Goal: Information Seeking & Learning: Learn about a topic

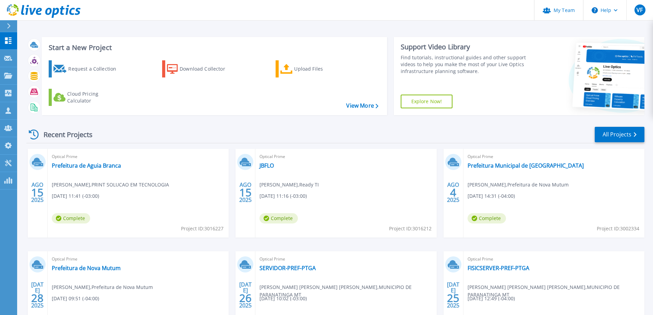
click at [8, 25] on icon at bounding box center [9, 25] width 4 height 5
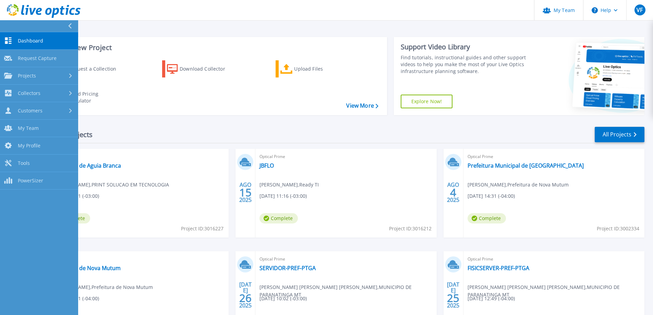
click at [66, 24] on button at bounding box center [39, 26] width 78 height 12
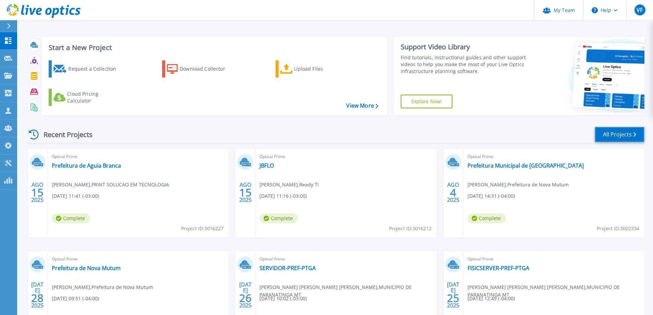
click at [611, 135] on link "All Projects" at bounding box center [620, 134] width 50 height 15
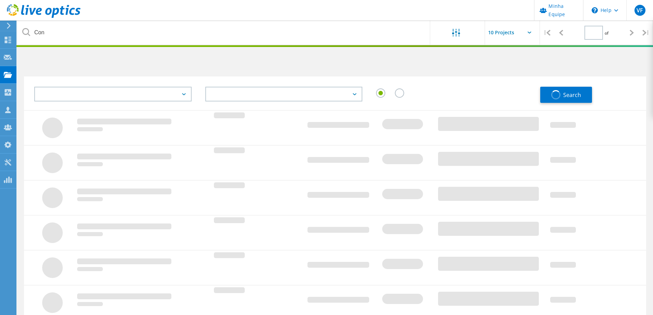
type input "1"
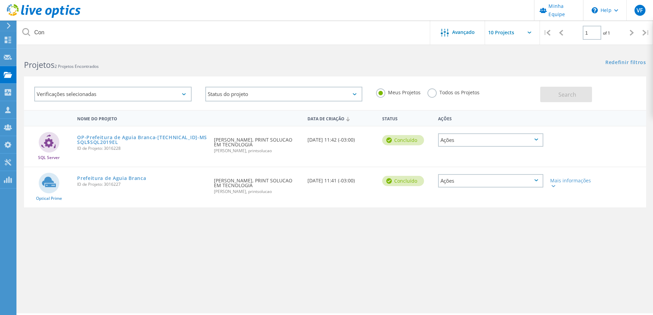
click at [435, 92] on label "Todos os Projetos" at bounding box center [453, 91] width 52 height 7
click at [0, 0] on input "Todos os Projetos" at bounding box center [0, 0] width 0 height 0
click at [560, 98] on button "Search" at bounding box center [566, 94] width 52 height 15
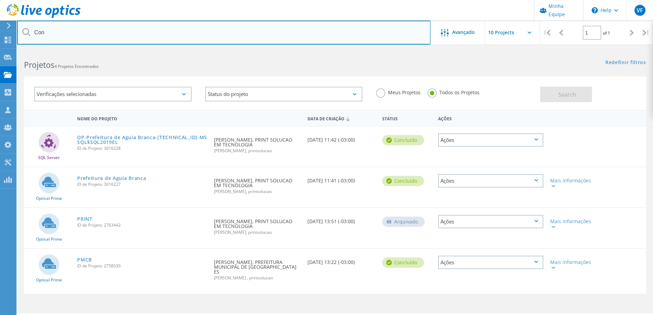
click at [64, 28] on input "Con" at bounding box center [223, 33] width 413 height 24
drag, startPoint x: 44, startPoint y: 34, endPoint x: 14, endPoint y: 34, distance: 30.5
click at [11, 50] on div "Minha Equipe \n Help Explore Helpful Articles Contact Support VF Administrador …" at bounding box center [326, 192] width 653 height 284
type input "C"
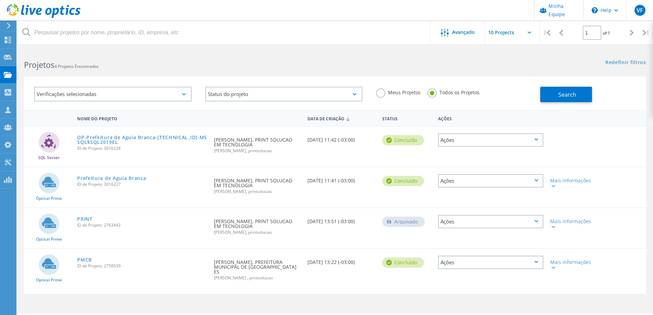
click at [27, 33] on icon at bounding box center [26, 32] width 8 height 8
click at [576, 99] on button "Search" at bounding box center [566, 94] width 52 height 15
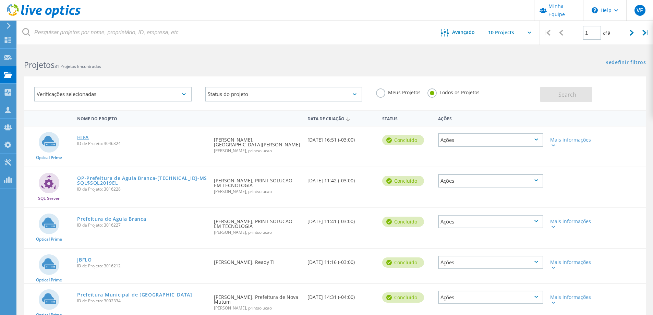
click at [84, 136] on link "HIFA" at bounding box center [83, 137] width 12 height 5
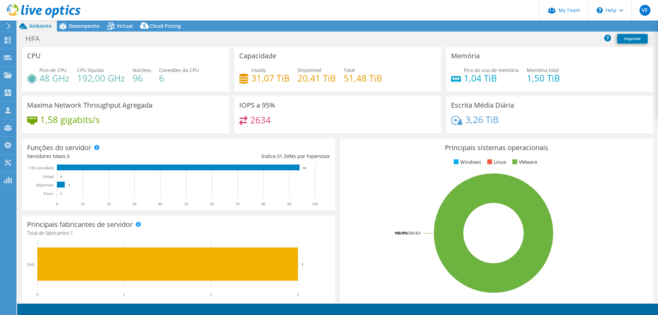
select select "USD"
click at [129, 24] on span "Virtual" at bounding box center [125, 26] width 16 height 7
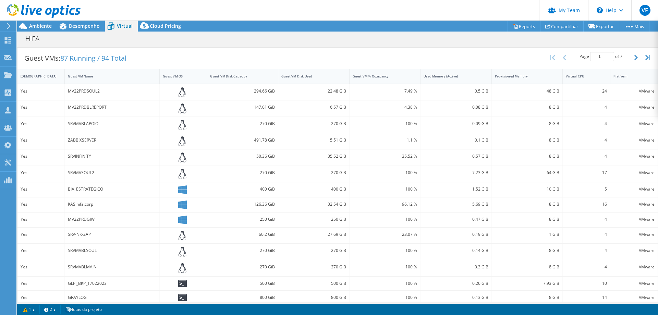
scroll to position [121, 0]
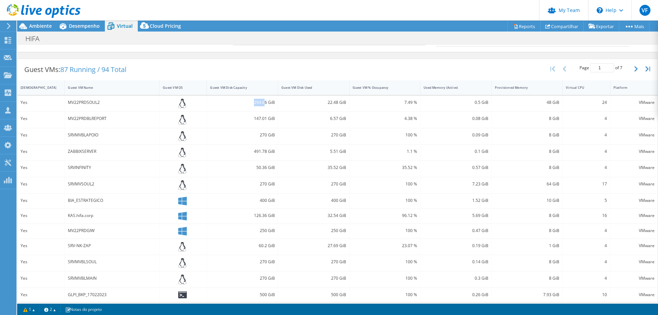
drag, startPoint x: 245, startPoint y: 102, endPoint x: 264, endPoint y: 104, distance: 18.6
click at [264, 103] on div "294.66 GiB" at bounding box center [242, 103] width 65 height 8
click at [264, 104] on div "294.66 GiB" at bounding box center [242, 103] width 65 height 8
drag, startPoint x: 255, startPoint y: 199, endPoint x: 274, endPoint y: 198, distance: 18.2
click at [274, 198] on div "400 GiB" at bounding box center [242, 201] width 71 height 15
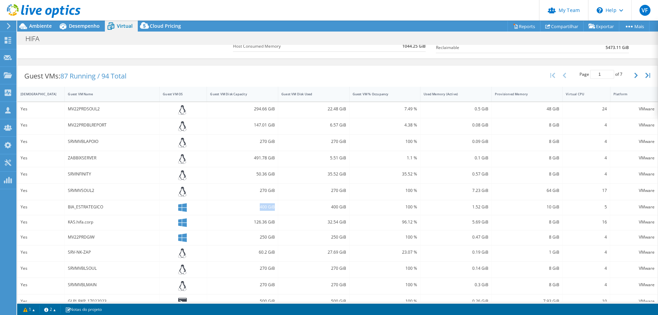
scroll to position [103, 0]
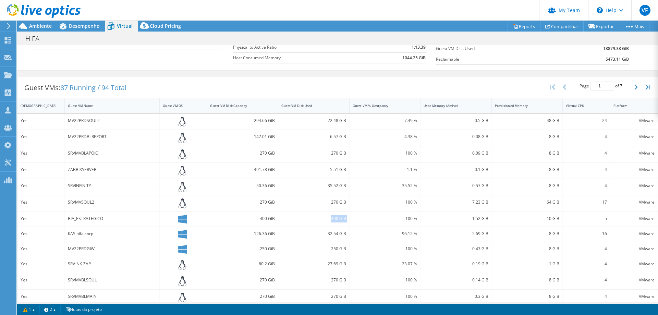
drag, startPoint x: 328, startPoint y: 219, endPoint x: 351, endPoint y: 220, distance: 23.3
click at [351, 220] on div "Yes BIA_ESTRATEGICO 400 GiB 400 GiB 100 % 1.52 GiB 10 GiB 5 VMware" at bounding box center [337, 219] width 640 height 15
click at [329, 218] on div "400 GiB" at bounding box center [313, 219] width 65 height 8
click at [328, 219] on div "400 GiB" at bounding box center [313, 219] width 65 height 8
drag, startPoint x: 327, startPoint y: 219, endPoint x: 344, endPoint y: 219, distance: 17.1
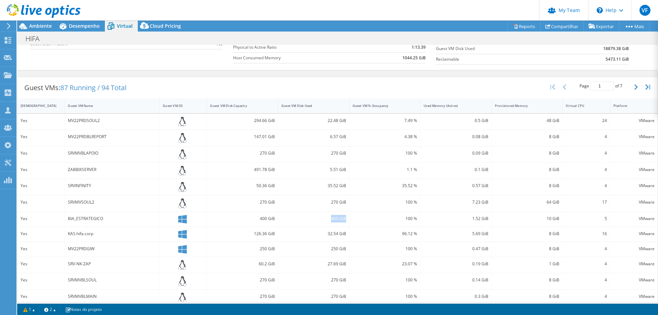
click at [344, 219] on div "400 GiB" at bounding box center [313, 219] width 71 height 15
drag, startPoint x: 544, startPoint y: 220, endPoint x: 554, endPoint y: 220, distance: 10.6
click at [554, 220] on div "10 GiB" at bounding box center [527, 219] width 65 height 8
drag, startPoint x: 328, startPoint y: 220, endPoint x: 343, endPoint y: 218, distance: 15.6
click at [343, 218] on div "400 GiB" at bounding box center [313, 219] width 71 height 15
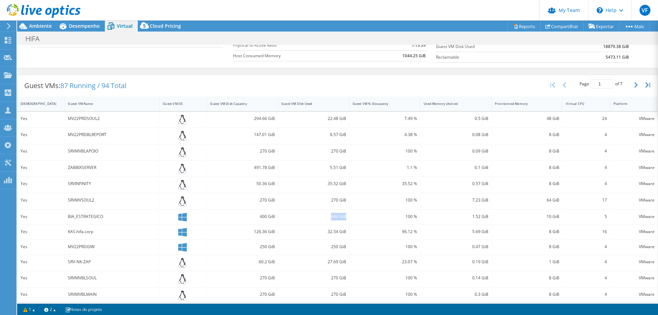
scroll to position [121, 0]
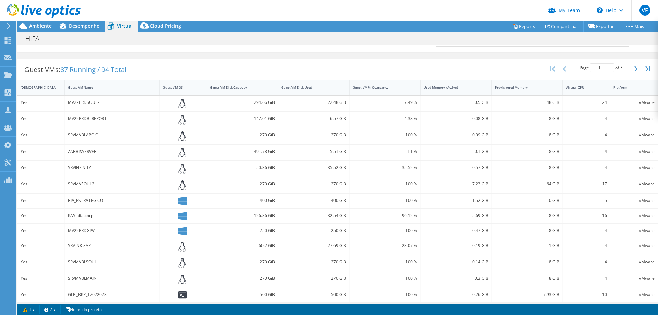
drag, startPoint x: 243, startPoint y: 120, endPoint x: 247, endPoint y: 120, distance: 4.1
click at [245, 120] on div "147.01 GiB" at bounding box center [242, 119] width 65 height 8
drag, startPoint x: 251, startPoint y: 119, endPoint x: 260, endPoint y: 119, distance: 9.3
click at [259, 119] on div "147.01 GiB" at bounding box center [242, 119] width 65 height 8
click at [261, 118] on div "147.01 GiB" at bounding box center [242, 119] width 65 height 8
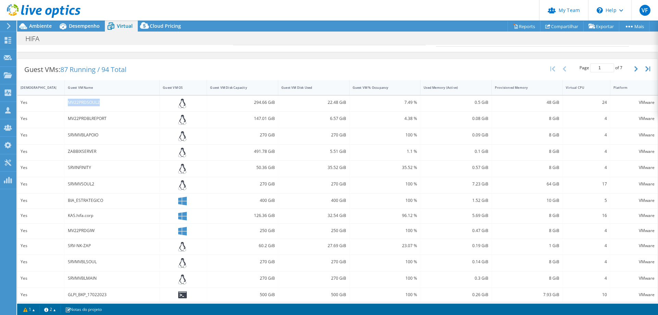
drag, startPoint x: 91, startPoint y: 102, endPoint x: 53, endPoint y: 99, distance: 37.6
click at [53, 99] on div "Yes MV22PRDSOUL2 294.66 GiB 22.48 GiB 7.49 % 0.5 GiB 48 GiB 24 VMware" at bounding box center [337, 104] width 640 height 16
copy div "MV22PRDSOUL2"
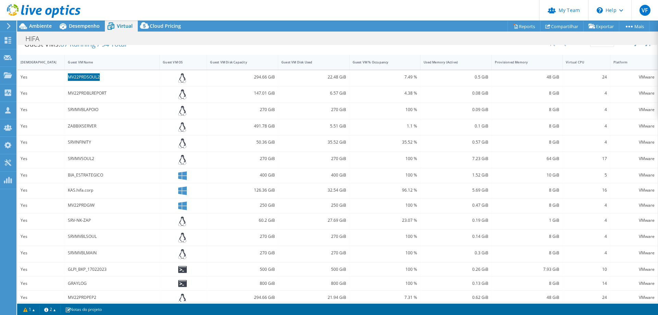
scroll to position [155, 0]
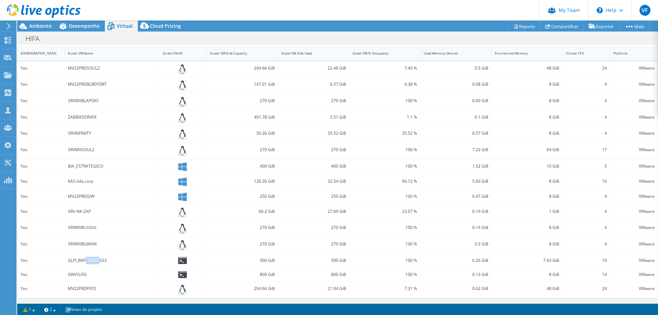
drag, startPoint x: 86, startPoint y: 261, endPoint x: 100, endPoint y: 259, distance: 13.5
click at [100, 259] on div "GLPI_BKP_17022023" at bounding box center [112, 261] width 88 height 8
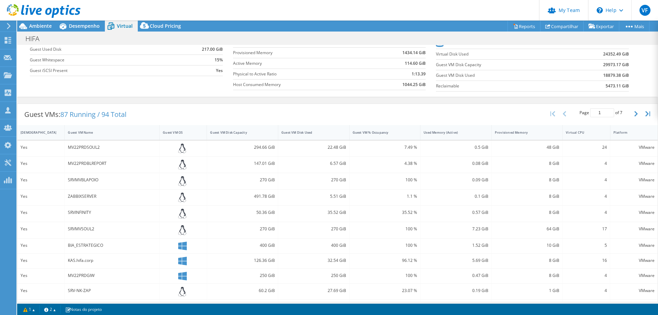
scroll to position [87, 0]
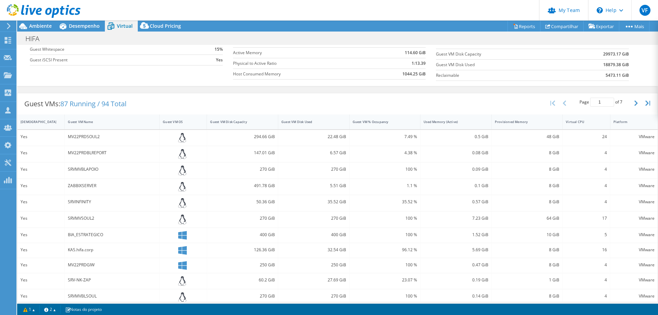
drag, startPoint x: 103, startPoint y: 171, endPoint x: 136, endPoint y: 170, distance: 33.3
click at [136, 170] on div "SRVMVBLAPOIO" at bounding box center [112, 170] width 88 height 8
drag, startPoint x: 109, startPoint y: 169, endPoint x: 68, endPoint y: 169, distance: 40.5
click at [68, 169] on div "SRVMVBLAPOIO" at bounding box center [112, 170] width 88 height 8
copy div "SRVMVBLAPOIO"
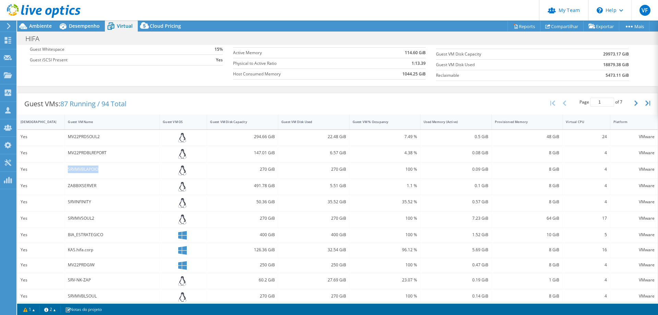
click at [121, 173] on div "SRVMVBLAPOIO" at bounding box center [112, 170] width 88 height 8
drag, startPoint x: 121, startPoint y: 170, endPoint x: 67, endPoint y: 169, distance: 54.9
click at [67, 169] on div "SRVMVBLAPOIO" at bounding box center [112, 170] width 95 height 16
copy div "SRVMVBLAPOIO"
drag, startPoint x: 326, startPoint y: 174, endPoint x: 343, endPoint y: 172, distance: 17.3
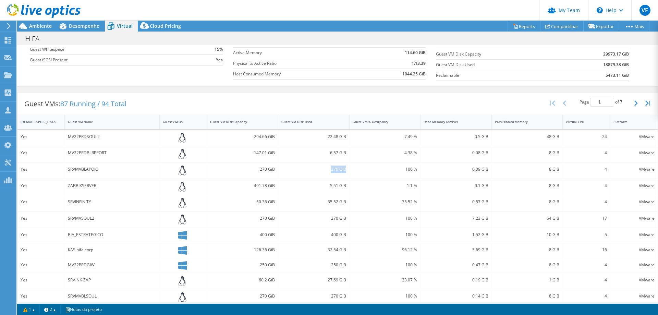
click at [343, 172] on div "270 GiB" at bounding box center [313, 170] width 71 height 16
copy div "270 GiB"
click at [92, 169] on div "SRVMVBLAPOIO" at bounding box center [112, 170] width 88 height 8
drag, startPoint x: 97, startPoint y: 185, endPoint x: 65, endPoint y: 186, distance: 31.9
click at [65, 186] on div "ZABBIXSERVER" at bounding box center [112, 187] width 95 height 16
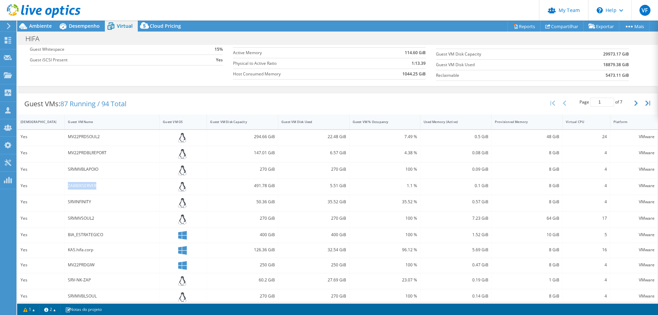
copy div "ZABBIXSERVER"
drag, startPoint x: 327, startPoint y: 185, endPoint x: 345, endPoint y: 183, distance: 18.6
click at [345, 183] on div "5.51 GiB" at bounding box center [313, 187] width 71 height 16
copy div "5.51 GiB"
drag, startPoint x: 94, startPoint y: 203, endPoint x: 68, endPoint y: 204, distance: 25.7
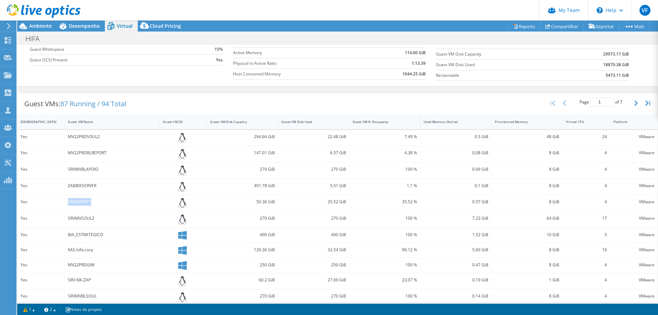
click at [68, 204] on div "SRVINFINITY" at bounding box center [112, 202] width 88 height 8
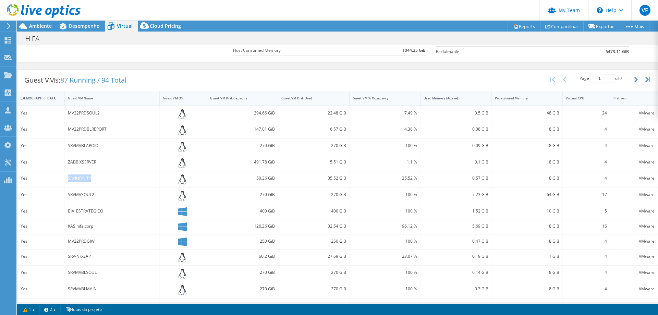
scroll to position [121, 0]
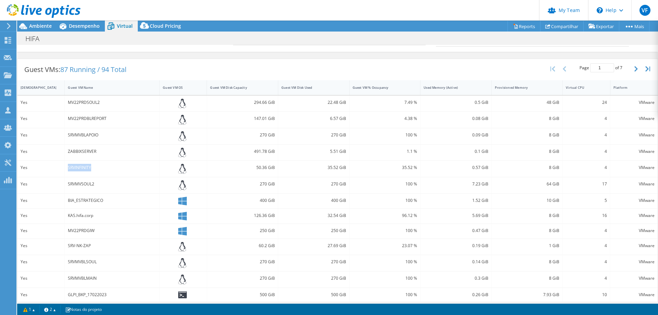
copy div "SRVINFINITY"
click at [190, 166] on div at bounding box center [183, 169] width 41 height 10
drag, startPoint x: 323, startPoint y: 168, endPoint x: 343, endPoint y: 167, distance: 21.0
click at [343, 167] on div "35.52 GiB" at bounding box center [313, 169] width 71 height 16
copy div "35.52 GiB"
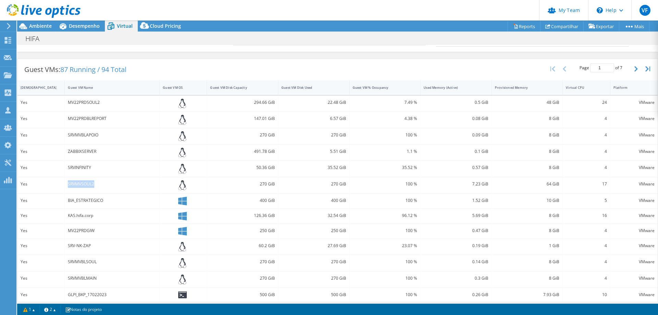
drag, startPoint x: 91, startPoint y: 184, endPoint x: 57, endPoint y: 184, distance: 33.9
click at [57, 184] on div "Yes SRVMVSOUL2 270 GiB 270 GiB 100 % 7.23 GiB 64 GiB 17 VMware" at bounding box center [337, 185] width 640 height 16
copy div "SRVMVSOUL2"
drag, startPoint x: 328, startPoint y: 184, endPoint x: 343, endPoint y: 184, distance: 14.8
click at [343, 184] on div "270 GiB" at bounding box center [313, 184] width 65 height 8
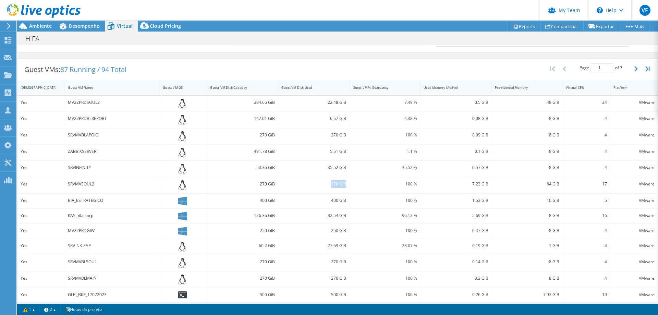
copy div "270 GiB"
drag, startPoint x: 102, startPoint y: 200, endPoint x: 66, endPoint y: 198, distance: 36.7
click at [66, 198] on div "BIA_ESTRATEGICO" at bounding box center [112, 201] width 95 height 15
drag, startPoint x: 328, startPoint y: 201, endPoint x: 345, endPoint y: 200, distance: 17.2
click at [345, 200] on div "400 GiB" at bounding box center [313, 201] width 71 height 15
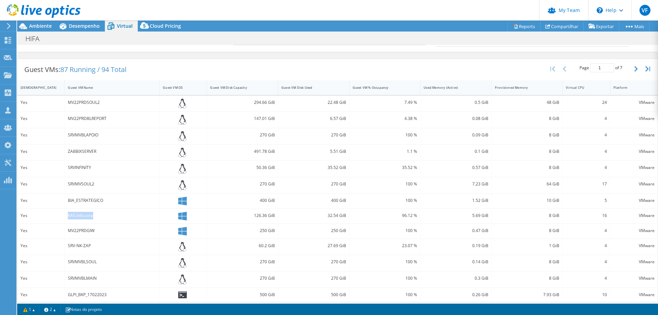
drag, startPoint x: 90, startPoint y: 214, endPoint x: 63, endPoint y: 212, distance: 27.5
click at [63, 212] on div "Yes KAS.hifa.corp 126.36 GiB 32.54 GiB 96.12 % 5.69 GiB 8 GiB 16 VMware" at bounding box center [337, 216] width 640 height 15
click at [312, 216] on div "32.54 GiB" at bounding box center [313, 216] width 65 height 8
drag, startPoint x: 324, startPoint y: 216, endPoint x: 344, endPoint y: 217, distance: 20.3
click at [344, 217] on div "32.54 GiB" at bounding box center [313, 216] width 71 height 15
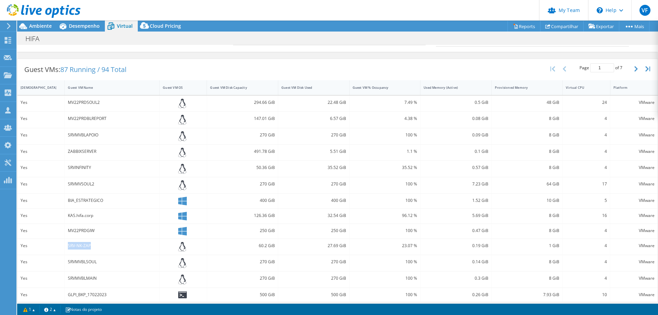
drag, startPoint x: 94, startPoint y: 246, endPoint x: 67, endPoint y: 245, distance: 27.4
click at [67, 245] on div "SRV-NK-ZAP" at bounding box center [112, 247] width 95 height 16
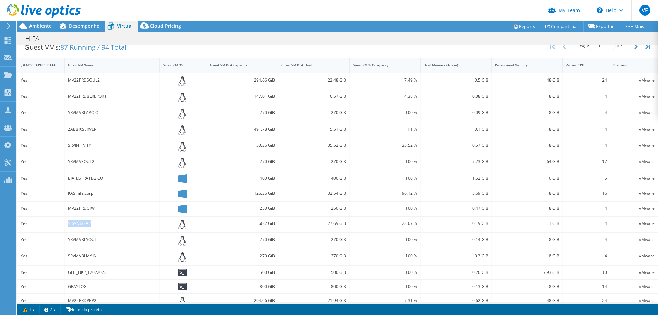
scroll to position [155, 0]
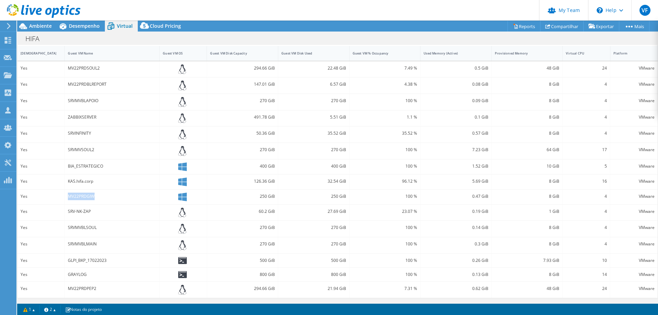
drag, startPoint x: 100, startPoint y: 196, endPoint x: 61, endPoint y: 194, distance: 38.8
click at [61, 194] on div "Yes MV22PRDGIW 250 GiB 250 GiB 100 % 0.47 GiB 8 GiB 4 VMware" at bounding box center [337, 197] width 640 height 15
drag, startPoint x: 96, startPoint y: 289, endPoint x: 70, endPoint y: 266, distance: 34.7
click at [64, 287] on div "Yes MV22PRDPEP2 294.66 GiB 21.94 GiB 7.31 % 0.62 GiB 48 GiB 24 VMware" at bounding box center [337, 290] width 640 height 16
drag, startPoint x: 98, startPoint y: 195, endPoint x: 61, endPoint y: 195, distance: 36.3
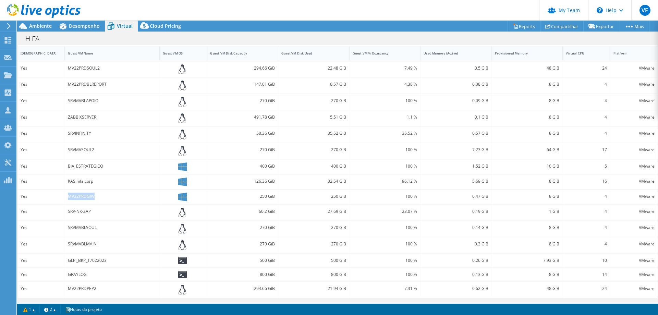
click at [61, 195] on div "Yes MV22PRDGIW 250 GiB 250 GiB 100 % 0.47 GiB 8 GiB 4 VMware" at bounding box center [337, 197] width 640 height 15
click at [108, 197] on div "MV22PRDGIW" at bounding box center [112, 197] width 88 height 8
drag, startPoint x: 98, startPoint y: 196, endPoint x: 69, endPoint y: 195, distance: 29.2
click at [69, 195] on div "MV22PRDGIW" at bounding box center [112, 197] width 88 height 8
drag, startPoint x: 113, startPoint y: 164, endPoint x: 71, endPoint y: 175, distance: 44.0
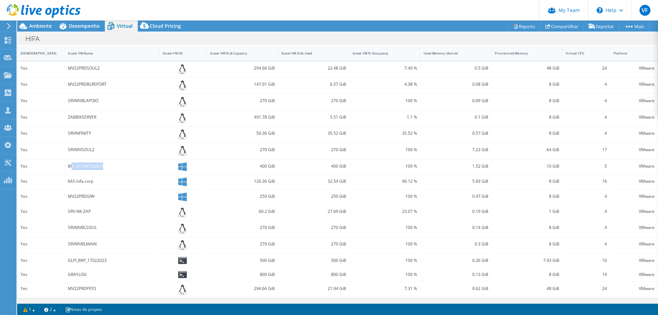
click at [71, 170] on div "BIA_ESTRATEGICO" at bounding box center [112, 166] width 95 height 15
drag, startPoint x: 101, startPoint y: 195, endPoint x: 50, endPoint y: 196, distance: 51.1
click at [50, 196] on div "Yes MV22PRDGIW 250 GiB 250 GiB 100 % 0.47 GiB 8 GiB 4 VMware" at bounding box center [337, 197] width 640 height 15
click at [322, 199] on div "250 GiB" at bounding box center [313, 197] width 65 height 8
click at [325, 198] on div "250 GiB" at bounding box center [313, 197] width 65 height 8
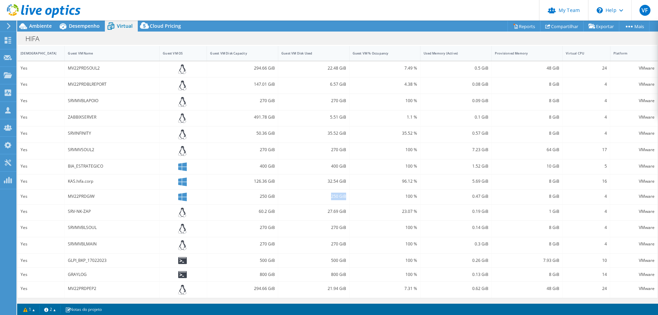
drag, startPoint x: 328, startPoint y: 197, endPoint x: 343, endPoint y: 196, distance: 15.8
click at [343, 196] on div "250 GiB" at bounding box center [313, 197] width 71 height 15
click at [80, 211] on div "SRV-NK-ZAP" at bounding box center [112, 212] width 88 height 8
drag, startPoint x: 67, startPoint y: 211, endPoint x: 94, endPoint y: 211, distance: 26.7
click at [94, 211] on div "SRV-NK-ZAP" at bounding box center [112, 213] width 95 height 16
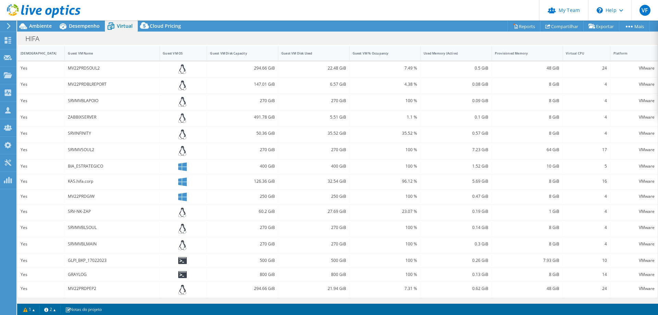
click at [319, 213] on div "27.69 GiB" at bounding box center [313, 212] width 65 height 8
drag, startPoint x: 324, startPoint y: 211, endPoint x: 342, endPoint y: 210, distance: 18.2
click at [342, 211] on div "27.69 GiB" at bounding box center [313, 212] width 65 height 8
click at [92, 227] on div "SRVMVBLSOUL" at bounding box center [112, 228] width 88 height 8
drag, startPoint x: 98, startPoint y: 229, endPoint x: 57, endPoint y: 225, distance: 41.3
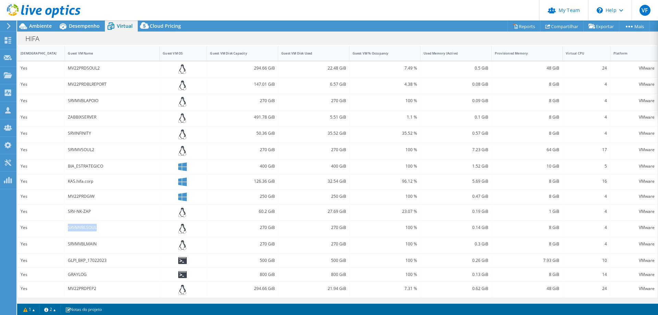
click at [57, 225] on div "Yes SRVMVBLSOUL 270 GiB 270 GiB 100 % 0.14 GiB 8 GiB 4 VMware" at bounding box center [337, 229] width 640 height 16
click at [328, 229] on div "270 GiB" at bounding box center [313, 228] width 65 height 8
drag, startPoint x: 328, startPoint y: 227, endPoint x: 342, endPoint y: 227, distance: 14.4
click at [342, 227] on div "270 GiB" at bounding box center [313, 228] width 65 height 8
click at [69, 240] on div "SRVMVBLMAIN" at bounding box center [112, 245] width 95 height 16
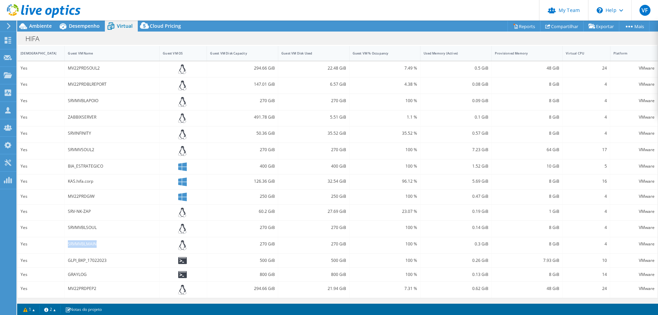
drag, startPoint x: 66, startPoint y: 244, endPoint x: 98, endPoint y: 246, distance: 31.6
click at [98, 246] on div "SRVMVBLMAIN" at bounding box center [112, 245] width 95 height 16
drag, startPoint x: 256, startPoint y: 246, endPoint x: 299, endPoint y: 245, distance: 42.9
click at [280, 245] on div "Yes SRVMVBLMAIN 270 GiB 270 GiB 100 % 0.3 GiB 8 GiB 4 VMware" at bounding box center [337, 245] width 640 height 16
click at [320, 243] on div "270 GiB" at bounding box center [313, 244] width 65 height 8
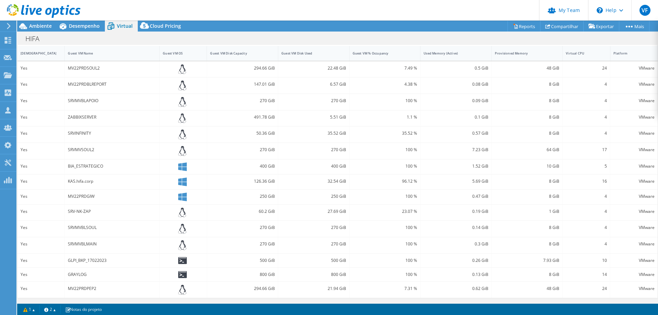
click at [338, 244] on div "270 GiB" at bounding box center [313, 244] width 65 height 8
drag, startPoint x: 329, startPoint y: 244, endPoint x: 343, endPoint y: 245, distance: 13.7
click at [343, 245] on div "270 GiB" at bounding box center [313, 244] width 65 height 8
click at [182, 260] on icon at bounding box center [182, 260] width 9 height 7
click at [182, 258] on icon at bounding box center [182, 260] width 9 height 7
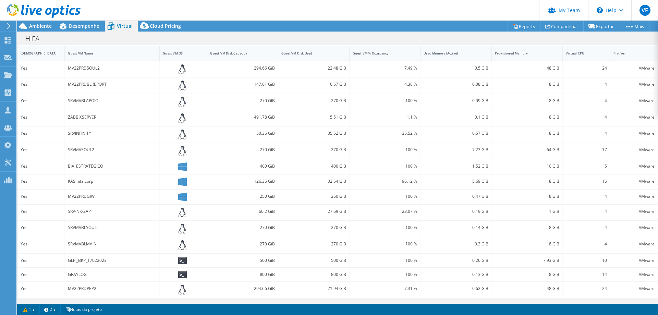
click at [181, 245] on icon at bounding box center [182, 245] width 8 height 10
drag, startPoint x: 109, startPoint y: 244, endPoint x: 94, endPoint y: 242, distance: 15.6
click at [94, 242] on div "SRVMVBLMAIN" at bounding box center [112, 244] width 88 height 8
click at [230, 243] on div "270 GiB" at bounding box center [242, 244] width 65 height 8
click at [108, 240] on div "SRVMVBLMAIN" at bounding box center [112, 245] width 95 height 16
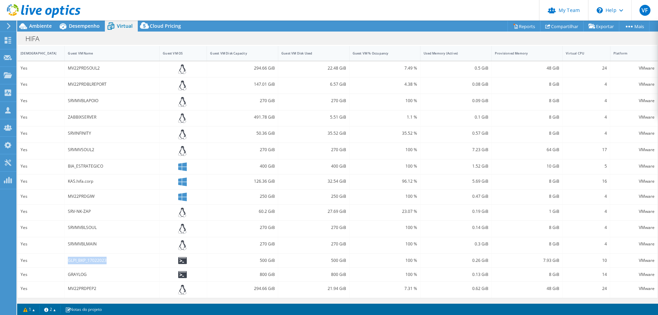
drag, startPoint x: 114, startPoint y: 261, endPoint x: 65, endPoint y: 261, distance: 48.3
click at [58, 262] on div "Yes GLPI_BKP_17022023 500 GiB 500 GiB 100 % 0.26 GiB 7.93 GiB 10 VMware" at bounding box center [337, 261] width 640 height 14
click at [328, 262] on div "500 GiB" at bounding box center [313, 261] width 65 height 8
drag, startPoint x: 328, startPoint y: 262, endPoint x: 344, endPoint y: 261, distance: 15.4
click at [344, 261] on div "500 GiB" at bounding box center [313, 261] width 71 height 14
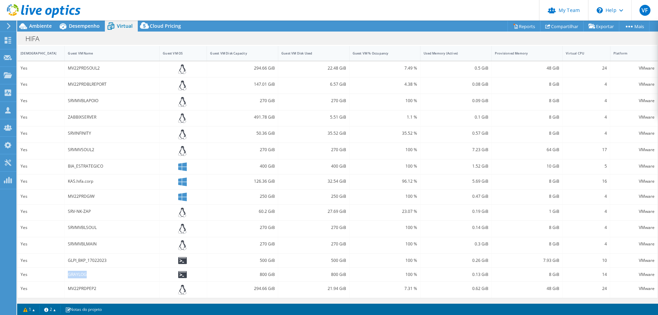
drag, startPoint x: 85, startPoint y: 275, endPoint x: 65, endPoint y: 276, distance: 19.6
click at [65, 276] on div "GRAYLOG" at bounding box center [112, 275] width 95 height 14
drag, startPoint x: 254, startPoint y: 275, endPoint x: 306, endPoint y: 277, distance: 51.5
click at [285, 276] on div "Yes GRAYLOG 800 GiB 800 GiB 100 % 0.13 GiB 8 GiB 14 VMware" at bounding box center [337, 275] width 640 height 14
click at [342, 276] on div "800 GiB" at bounding box center [313, 275] width 65 height 8
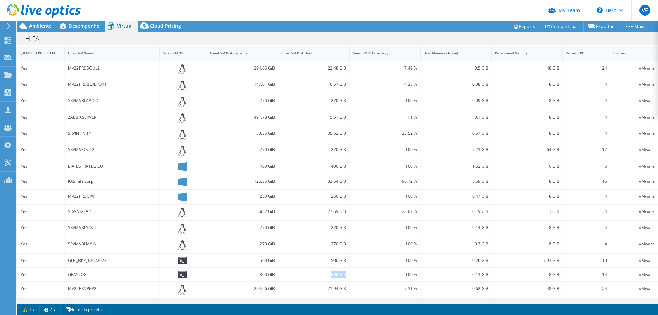
drag, startPoint x: 329, startPoint y: 275, endPoint x: 343, endPoint y: 275, distance: 14.7
click at [343, 275] on div "800 GiB" at bounding box center [313, 275] width 71 height 14
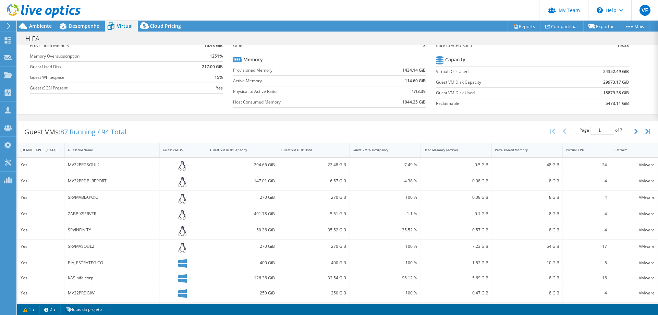
scroll to position [69, 0]
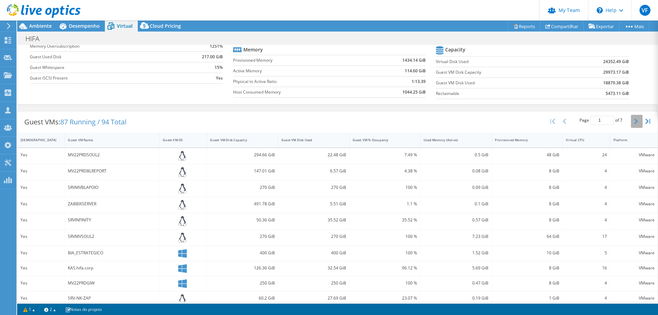
click at [633, 123] on button "button" at bounding box center [637, 121] width 12 height 13
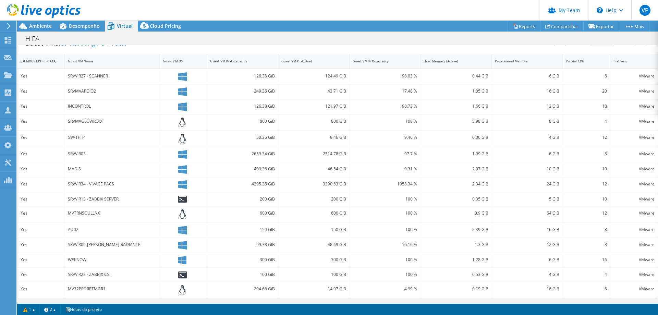
scroll to position [113, 0]
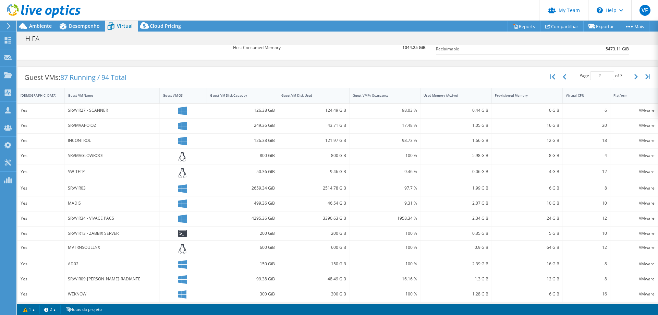
click at [111, 111] on div "SRVVIR27 - SCANNER" at bounding box center [112, 111] width 88 height 8
drag, startPoint x: 110, startPoint y: 111, endPoint x: 68, endPoint y: 110, distance: 42.9
click at [68, 110] on div "SRVVIR27 - SCANNER" at bounding box center [112, 111] width 88 height 8
click at [108, 113] on div "SRVVIR27 - SCANNER" at bounding box center [112, 111] width 88 height 8
drag, startPoint x: 116, startPoint y: 112, endPoint x: 65, endPoint y: 110, distance: 50.8
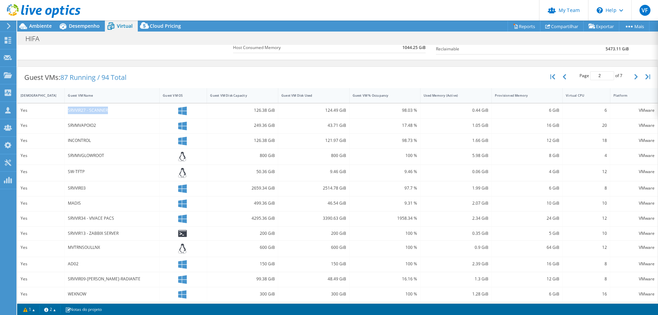
click at [65, 110] on div "SRVVIR27 - SCANNER" at bounding box center [112, 111] width 95 height 15
click at [325, 114] on div "124.49 GiB" at bounding box center [313, 111] width 71 height 15
drag, startPoint x: 319, startPoint y: 110, endPoint x: 344, endPoint y: 113, distance: 25.6
click at [344, 113] on div "124.49 GiB" at bounding box center [313, 111] width 71 height 15
click at [99, 128] on div "SRVMVAPOIO2" at bounding box center [112, 126] width 88 height 8
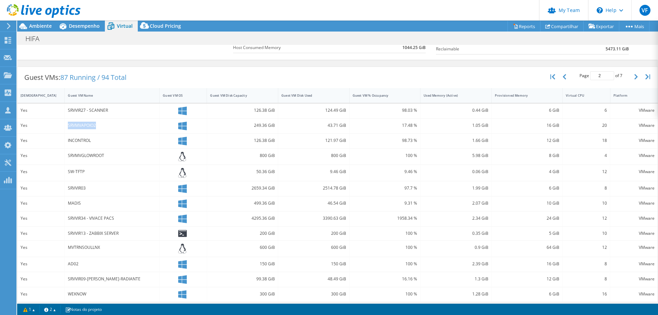
drag, startPoint x: 99, startPoint y: 126, endPoint x: 64, endPoint y: 128, distance: 35.4
click at [64, 128] on div "Yes SRVMVAPOIO2 249.36 GiB 43.71 GiB 17.48 % 1.05 GiB 16 GiB 20 VMware" at bounding box center [337, 126] width 640 height 15
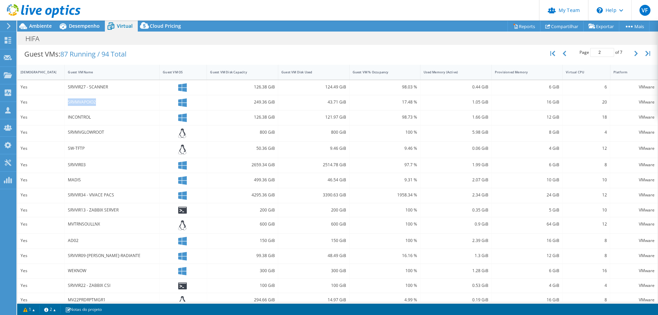
scroll to position [147, 0]
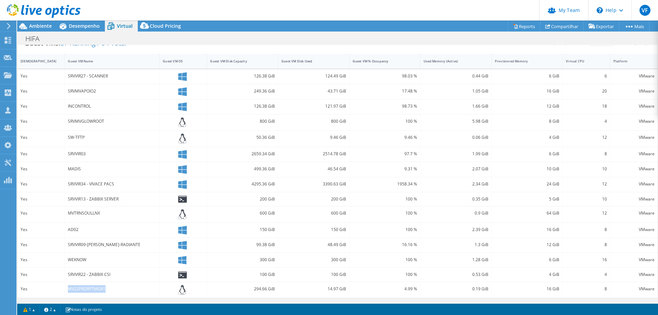
drag, startPoint x: 67, startPoint y: 288, endPoint x: 116, endPoint y: 288, distance: 49.4
click at [116, 288] on div "MV22PRDRPTMGR1" at bounding box center [112, 290] width 95 height 16
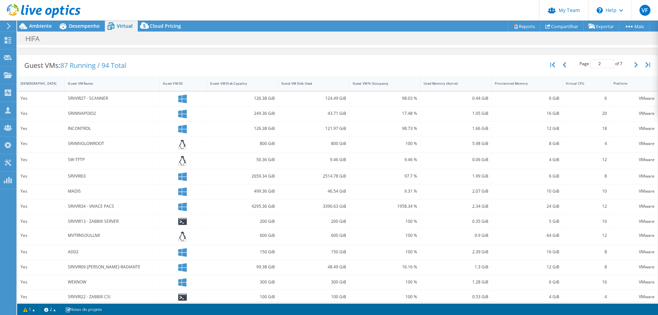
scroll to position [113, 0]
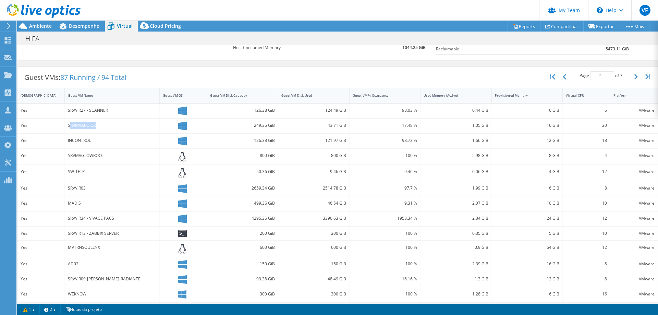
drag, startPoint x: 99, startPoint y: 123, endPoint x: 69, endPoint y: 125, distance: 29.9
click at [69, 125] on div "SRVMVAPOIO2" at bounding box center [112, 126] width 88 height 8
click at [68, 125] on div "SRVMVAPOIO2" at bounding box center [112, 126] width 88 height 8
drag, startPoint x: 100, startPoint y: 125, endPoint x: 59, endPoint y: 127, distance: 41.5
click at [59, 127] on div "Yes SRVMVAPOIO2 249.36 GiB 43.71 GiB 17.48 % 1.05 GiB 16 GiB 20 VMware" at bounding box center [337, 126] width 640 height 15
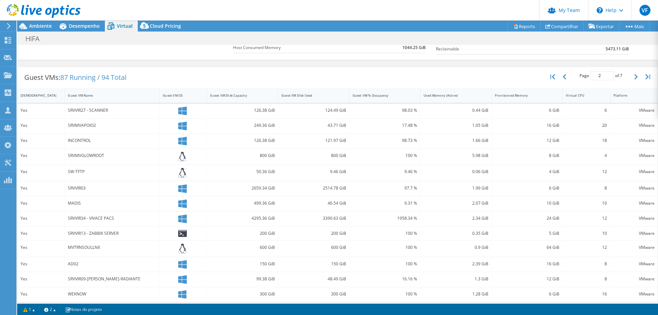
click at [79, 140] on div "INCONTROL" at bounding box center [112, 141] width 88 height 8
click at [87, 154] on div "SRVMVGLOWROOT" at bounding box center [112, 156] width 88 height 8
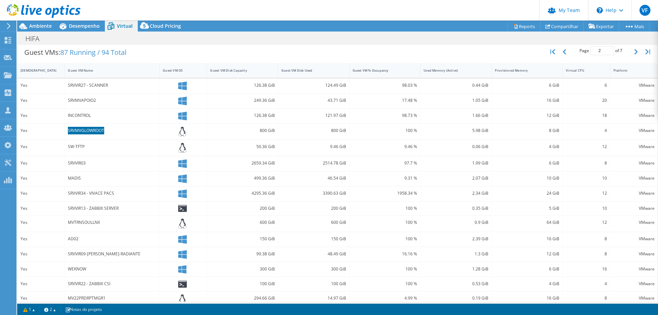
scroll to position [147, 0]
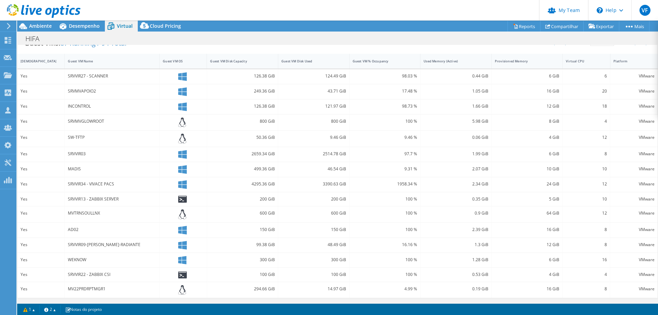
click at [78, 135] on div "SW-TFTP" at bounding box center [112, 138] width 88 height 8
click at [79, 154] on div "SRVVIR03" at bounding box center [112, 154] width 88 height 8
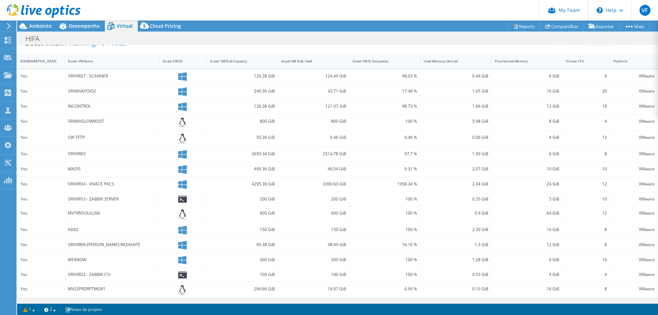
click at [71, 167] on div "MADIS" at bounding box center [112, 169] width 88 height 8
click at [77, 180] on div "SRVVIR34 - VIVACE PACS" at bounding box center [112, 184] width 88 height 8
click at [77, 184] on div "SRVVIR34 - VIVACE PACS" at bounding box center [112, 184] width 88 height 8
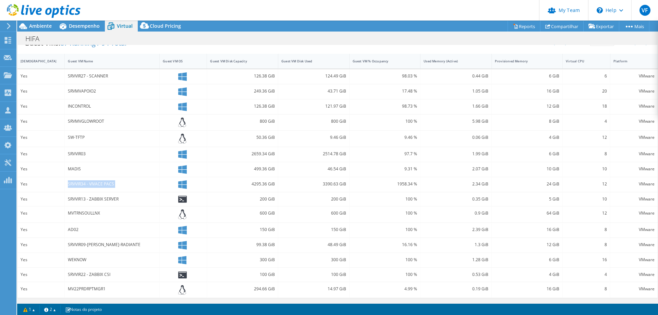
click at [77, 184] on div "SRVVIR34 - VIVACE PACS" at bounding box center [112, 184] width 88 height 8
click at [80, 198] on div "SRVVIR13 - ZABBIX SERVER" at bounding box center [112, 199] width 88 height 8
click at [92, 213] on div "MVTRNSOULLNX" at bounding box center [112, 213] width 88 height 8
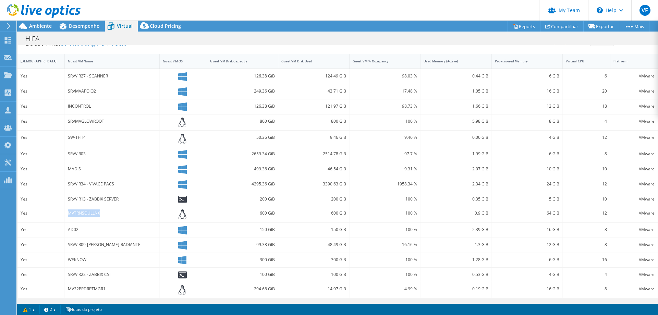
click at [92, 213] on div "MVTRNSOULLNX" at bounding box center [112, 213] width 88 height 8
click at [69, 230] on div "AD02" at bounding box center [112, 230] width 88 height 8
click at [90, 213] on div "MVTRNSOULLNX" at bounding box center [112, 213] width 88 height 8
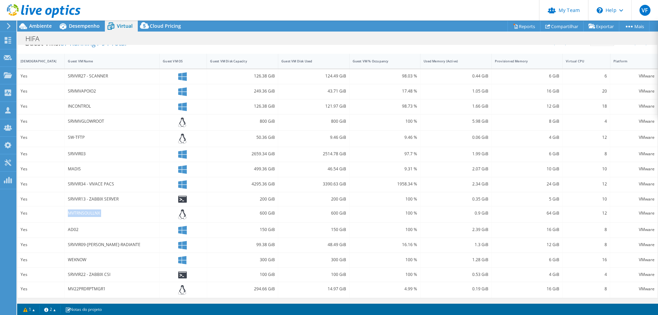
click at [90, 213] on div "MVTRNSOULLNX" at bounding box center [112, 213] width 88 height 8
click at [113, 213] on div "MVTRNSOULLNX" at bounding box center [112, 213] width 88 height 8
click at [87, 213] on div "MVTRNSOULLNX" at bounding box center [112, 213] width 88 height 8
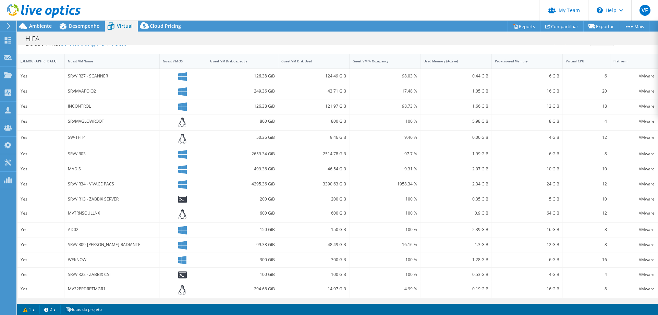
drag, startPoint x: 89, startPoint y: 229, endPoint x: 80, endPoint y: 229, distance: 9.6
click at [89, 229] on div "AD02" at bounding box center [112, 230] width 88 height 8
click at [76, 228] on div "AD02" at bounding box center [112, 230] width 88 height 8
click at [84, 241] on div "SRVVIR09-[PERSON_NAME]-RADIANTE" at bounding box center [112, 245] width 88 height 8
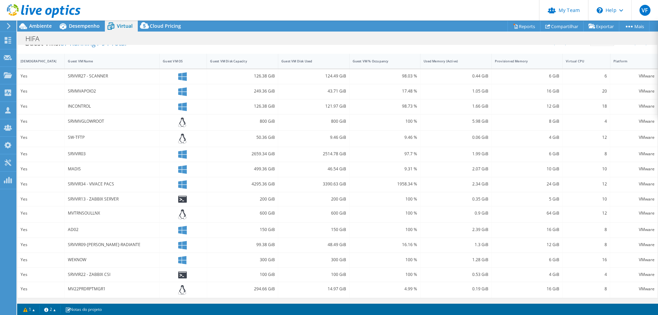
click at [85, 243] on div "SRVVIR09-[PERSON_NAME]-RADIANTE" at bounding box center [112, 245] width 88 height 8
click at [77, 256] on div "WEKNOW" at bounding box center [112, 260] width 88 height 8
click at [77, 258] on div "WEKNOW" at bounding box center [112, 260] width 88 height 8
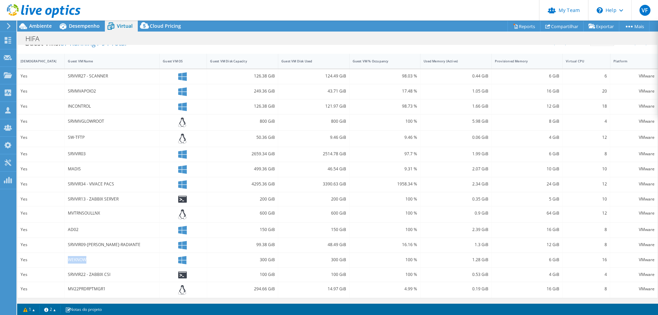
click at [77, 258] on div "WEKNOW" at bounding box center [112, 260] width 88 height 8
click at [82, 274] on div "SRVVIR22 - ZABBIX CSI" at bounding box center [112, 275] width 88 height 8
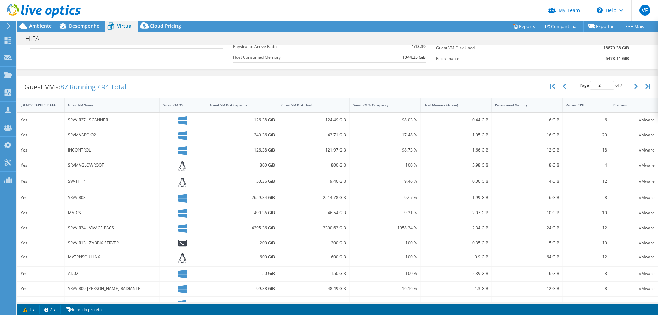
scroll to position [113, 0]
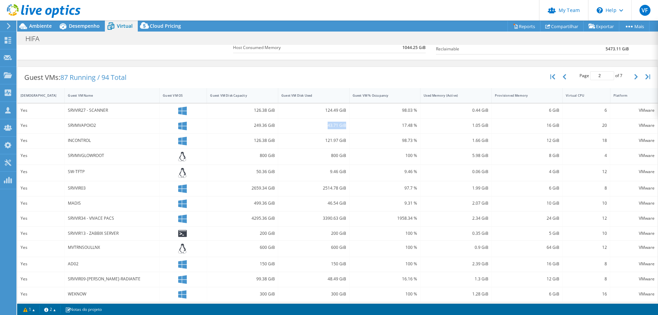
drag, startPoint x: 325, startPoint y: 124, endPoint x: 343, endPoint y: 126, distance: 18.2
click at [343, 126] on div "43.71 GiB" at bounding box center [313, 126] width 65 height 8
click at [322, 138] on div "121.97 GiB" at bounding box center [313, 141] width 65 height 8
drag, startPoint x: 323, startPoint y: 140, endPoint x: 344, endPoint y: 142, distance: 21.0
click at [344, 142] on div "121.97 GiB" at bounding box center [313, 141] width 71 height 15
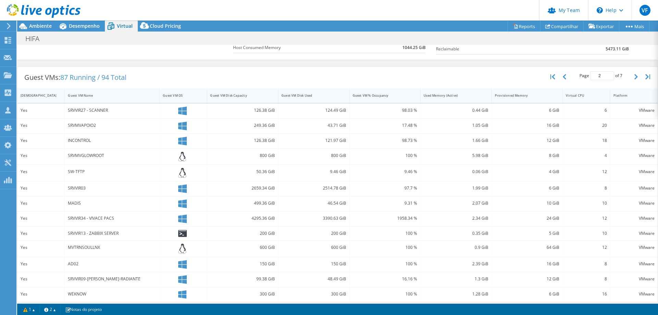
click at [306, 160] on div "800 GiB" at bounding box center [313, 157] width 71 height 16
drag, startPoint x: 321, startPoint y: 156, endPoint x: 342, endPoint y: 156, distance: 21.6
click at [342, 156] on div "800 GiB" at bounding box center [313, 156] width 65 height 8
click at [319, 170] on div "9.46 GiB" at bounding box center [313, 172] width 65 height 8
drag, startPoint x: 326, startPoint y: 172, endPoint x: 344, endPoint y: 172, distance: 17.8
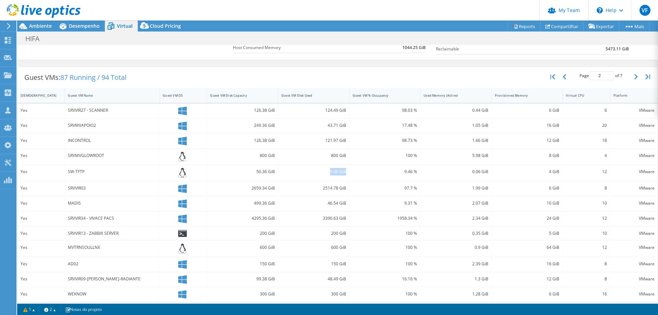
click at [344, 172] on div "9.46 GiB" at bounding box center [313, 173] width 71 height 16
click at [340, 206] on div "46.54 GiB" at bounding box center [313, 203] width 71 height 15
drag, startPoint x: 318, startPoint y: 188, endPoint x: 344, endPoint y: 188, distance: 26.1
click at [344, 188] on div "2514.78 GiB" at bounding box center [313, 188] width 71 height 15
drag, startPoint x: 327, startPoint y: 202, endPoint x: 348, endPoint y: 204, distance: 20.6
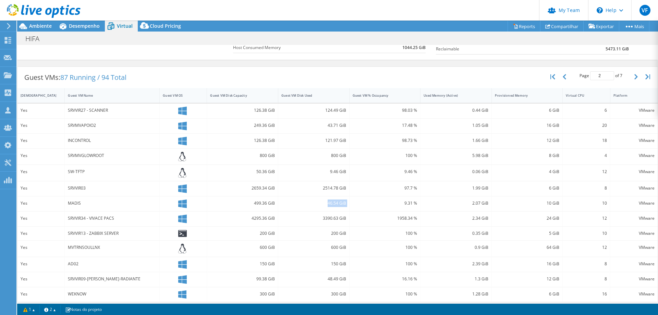
click at [348, 204] on div "Yes MADIS 499.36 GiB 46.54 GiB 9.31 % 2.07 GiB 10 GiB 10 VMware" at bounding box center [337, 203] width 640 height 15
click at [321, 209] on div "46.54 GiB" at bounding box center [313, 203] width 71 height 15
drag, startPoint x: 317, startPoint y: 217, endPoint x: 346, endPoint y: 219, distance: 28.8
click at [346, 219] on div "3390.63 GiB" at bounding box center [313, 218] width 71 height 15
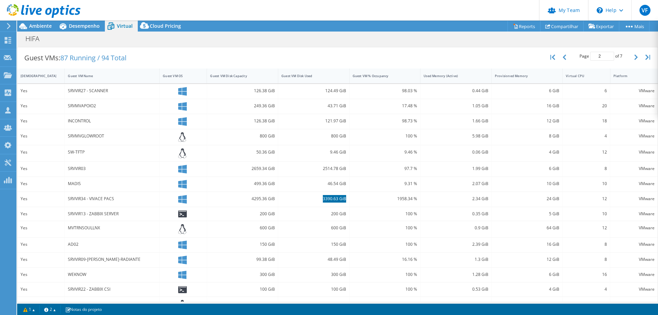
scroll to position [147, 0]
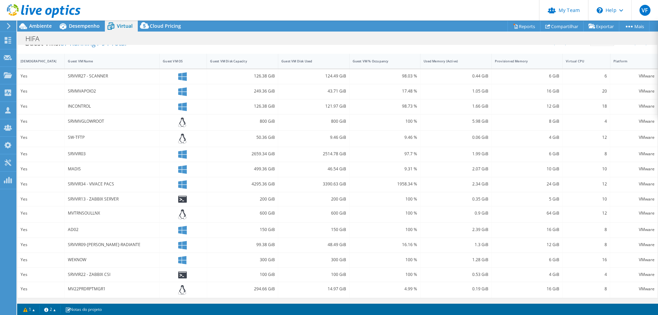
click at [325, 202] on div "200 GiB" at bounding box center [313, 199] width 65 height 8
drag, startPoint x: 327, startPoint y: 198, endPoint x: 344, endPoint y: 201, distance: 16.7
click at [344, 201] on div "200 GiB" at bounding box center [313, 199] width 71 height 14
click at [325, 212] on div "600 GiB" at bounding box center [313, 213] width 65 height 8
drag, startPoint x: 327, startPoint y: 214, endPoint x: 343, endPoint y: 215, distance: 16.5
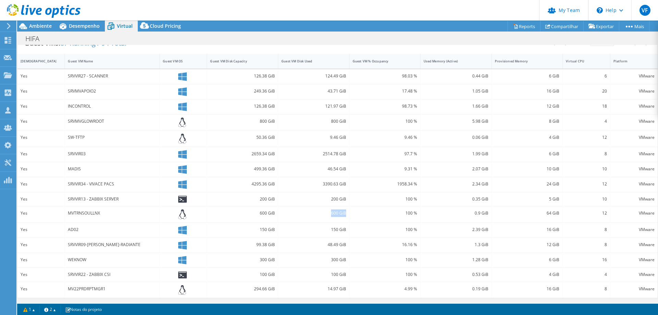
click at [343, 215] on div "600 GiB" at bounding box center [313, 214] width 71 height 16
drag, startPoint x: 355, startPoint y: 218, endPoint x: 343, endPoint y: 219, distance: 12.4
click at [355, 218] on div "100 %" at bounding box center [385, 214] width 71 height 16
drag, startPoint x: 325, startPoint y: 230, endPoint x: 343, endPoint y: 230, distance: 17.5
click at [343, 230] on div "150 GiB" at bounding box center [313, 230] width 65 height 8
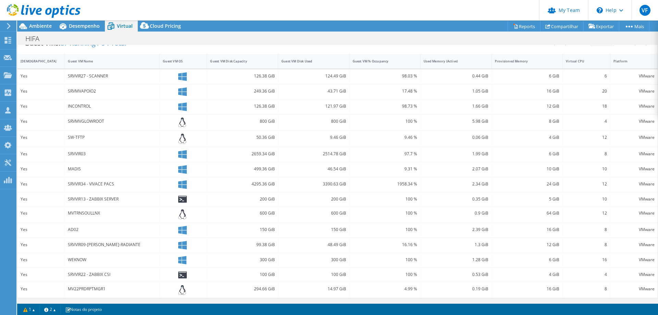
click at [326, 241] on div "48.49 GiB" at bounding box center [313, 245] width 65 height 8
drag, startPoint x: 332, startPoint y: 246, endPoint x: 343, endPoint y: 247, distance: 10.7
click at [343, 247] on div "48.49 GiB" at bounding box center [313, 245] width 65 height 8
click at [371, 257] on div "100 %" at bounding box center [385, 260] width 65 height 8
drag, startPoint x: 331, startPoint y: 260, endPoint x: 328, endPoint y: 261, distance: 3.4
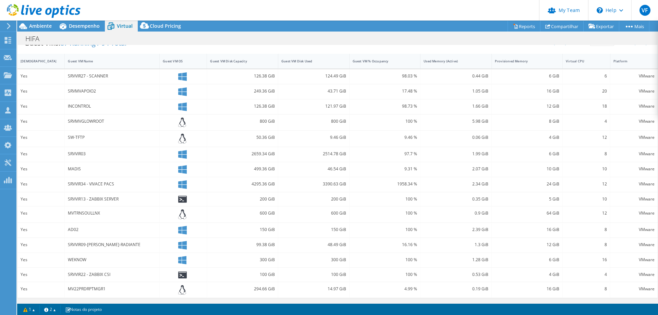
click at [331, 261] on div "300 GiB" at bounding box center [313, 260] width 65 height 8
drag, startPoint x: 329, startPoint y: 260, endPoint x: 343, endPoint y: 260, distance: 14.4
click at [343, 260] on div "300 GiB" at bounding box center [313, 260] width 65 height 8
click at [313, 260] on div "300 GiB" at bounding box center [313, 260] width 65 height 8
click at [325, 277] on div "100 GiB" at bounding box center [313, 275] width 65 height 8
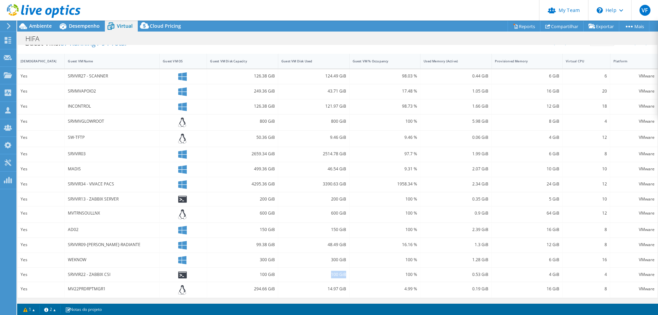
drag, startPoint x: 326, startPoint y: 276, endPoint x: 341, endPoint y: 275, distance: 15.5
click at [341, 275] on div "100 GiB" at bounding box center [313, 275] width 65 height 8
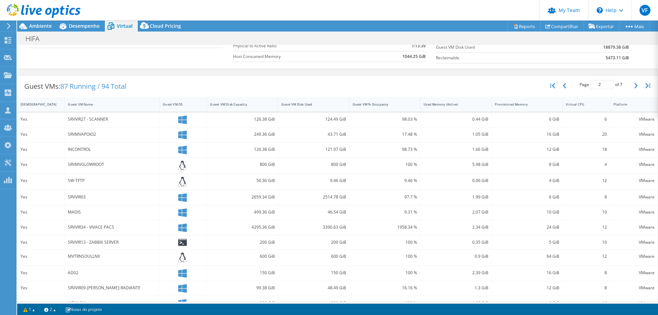
scroll to position [113, 0]
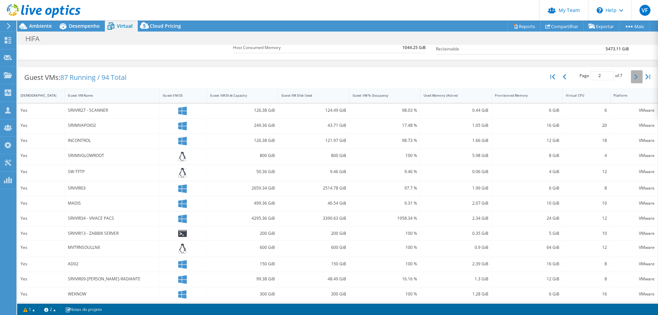
click at [633, 77] on button "button" at bounding box center [637, 76] width 12 height 13
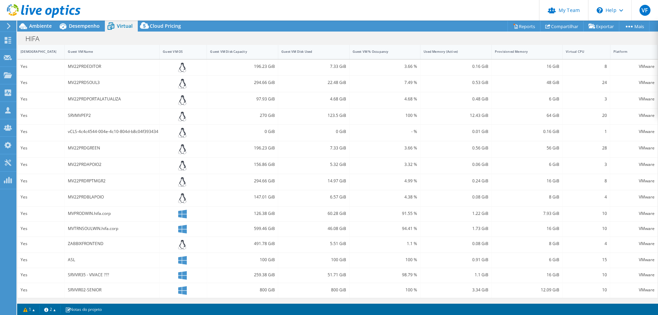
scroll to position [123, 0]
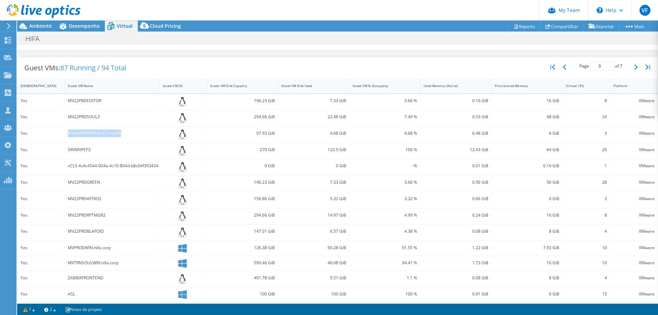
drag, startPoint x: 67, startPoint y: 132, endPoint x: 120, endPoint y: 134, distance: 52.8
click at [120, 134] on div "MV22PRDPORTALATUALIZA" at bounding box center [112, 134] width 95 height 16
click at [104, 101] on div "MV22PRDEDITOR" at bounding box center [112, 101] width 88 height 8
drag, startPoint x: 68, startPoint y: 100, endPoint x: 101, endPoint y: 102, distance: 34.0
click at [101, 102] on div "MV22PRDEDITOR" at bounding box center [112, 101] width 88 height 8
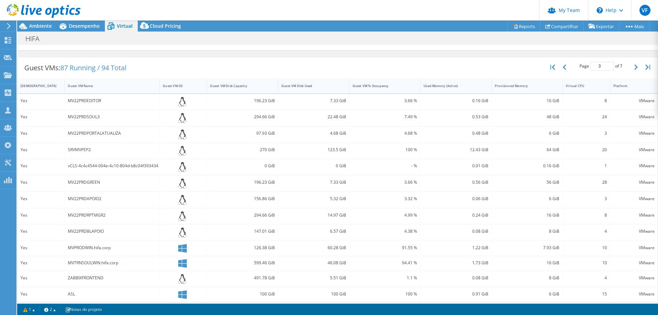
click at [79, 115] on div "MV22PRDSOUL3" at bounding box center [112, 117] width 88 height 8
click at [84, 117] on div "MV22PRDSOUL3" at bounding box center [112, 117] width 88 height 8
click at [100, 119] on div "MV22PRDSOUL3" at bounding box center [112, 117] width 88 height 8
click at [83, 104] on div "MV22PRDEDITOR" at bounding box center [112, 101] width 88 height 8
click at [78, 101] on div "MV22PRDEDITOR" at bounding box center [112, 101] width 88 height 8
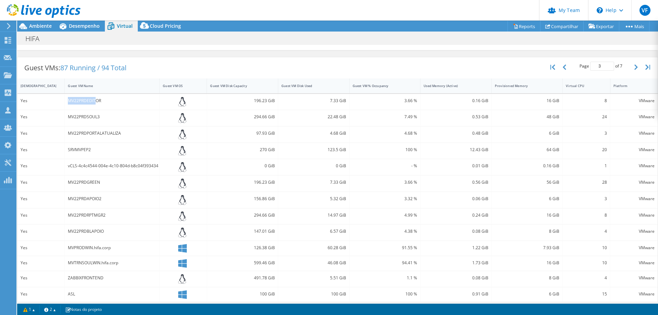
drag, startPoint x: 68, startPoint y: 101, endPoint x: 87, endPoint y: 114, distance: 23.5
click at [97, 105] on div "MV22PRDEDITOR" at bounding box center [112, 102] width 95 height 16
drag, startPoint x: 83, startPoint y: 117, endPoint x: 96, endPoint y: 116, distance: 13.7
click at [96, 116] on div "MV22PRDSOUL3" at bounding box center [112, 117] width 88 height 8
drag, startPoint x: 74, startPoint y: 132, endPoint x: 117, endPoint y: 131, distance: 42.5
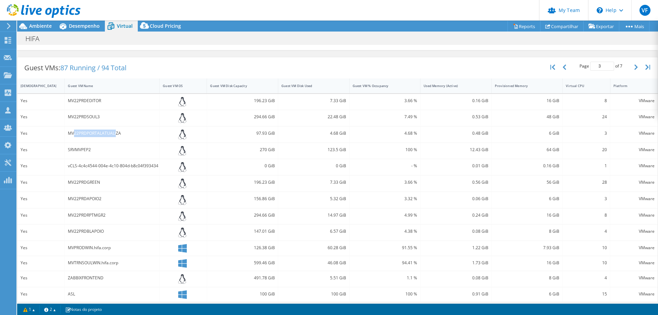
click at [117, 131] on div "MV22PRDPORTALATUALIZA" at bounding box center [112, 134] width 88 height 8
drag, startPoint x: 75, startPoint y: 149, endPoint x: 87, endPoint y: 150, distance: 11.4
click at [87, 150] on div "SRVMVPEP2" at bounding box center [112, 150] width 88 height 8
click at [113, 155] on div "SRVMVPEP2" at bounding box center [112, 151] width 95 height 16
drag, startPoint x: 98, startPoint y: 151, endPoint x: 68, endPoint y: 151, distance: 30.2
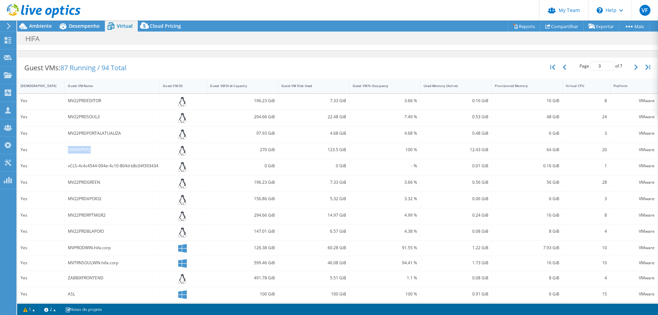
click at [68, 151] on div "SRVMVPEP2" at bounding box center [112, 150] width 88 height 8
click at [76, 148] on div "SRVMVPEP2" at bounding box center [112, 150] width 88 height 8
click at [77, 148] on div "SRVMVPEP2" at bounding box center [112, 150] width 88 height 8
drag, startPoint x: 323, startPoint y: 151, endPoint x: 347, endPoint y: 151, distance: 24.0
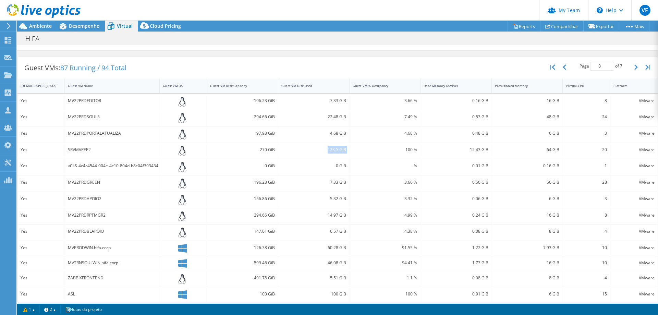
click at [347, 151] on div "Yes SRVMVPEP2 270 GiB 123.5 GiB 100 % 12.43 GiB 64 GiB 20 VMware" at bounding box center [337, 151] width 640 height 16
click at [77, 144] on div "SRVMVPEP2" at bounding box center [112, 151] width 95 height 16
click at [79, 149] on div "SRVMVPEP2" at bounding box center [112, 150] width 88 height 8
click at [73, 166] on div "vCLS-4c4c4544-004e-4c10-804d-b8c04f393434" at bounding box center [112, 166] width 88 height 8
drag, startPoint x: 72, startPoint y: 166, endPoint x: 105, endPoint y: 166, distance: 32.6
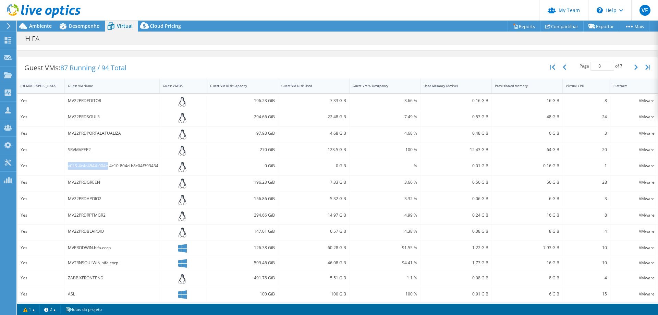
click at [105, 166] on div "vCLS-4c4c4544-004e-4c10-804d-b8c04f393434" at bounding box center [112, 166] width 88 height 8
click at [106, 166] on div "vCLS-4c4c4544-004e-4c10-804d-b8c04f393434" at bounding box center [112, 166] width 88 height 8
click at [102, 228] on div "MV22PRDBLAPOIO" at bounding box center [112, 232] width 88 height 8
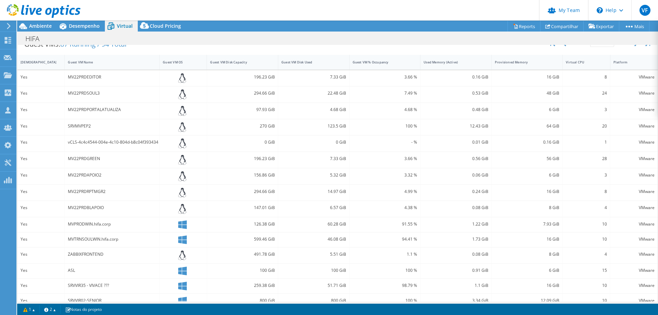
scroll to position [157, 0]
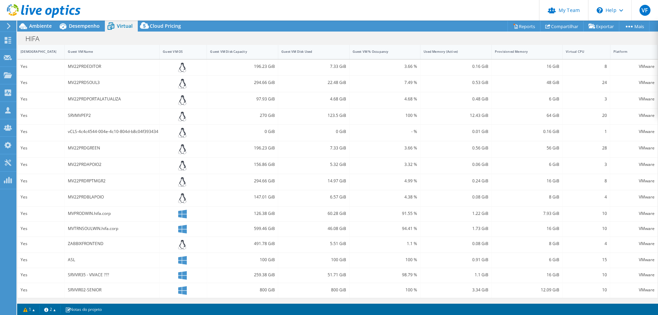
click at [89, 214] on div "MVPRODWIN.hifa.corp" at bounding box center [112, 214] width 88 height 8
drag, startPoint x: 85, startPoint y: 214, endPoint x: 91, endPoint y: 214, distance: 5.5
click at [91, 214] on div "MVPRODWIN.hifa.corp" at bounding box center [112, 214] width 88 height 8
click at [117, 215] on div "MVPRODWIN.hifa.corp" at bounding box center [112, 214] width 88 height 8
drag, startPoint x: 117, startPoint y: 215, endPoint x: 81, endPoint y: 212, distance: 36.1
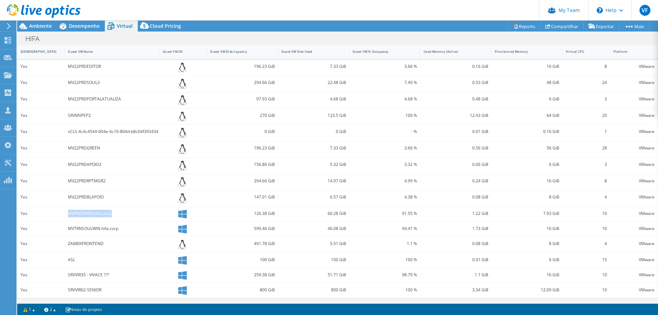
click at [81, 212] on div "MVPRODWIN.hifa.corp" at bounding box center [112, 214] width 88 height 8
click at [91, 213] on div "MVPRODWIN.hifa.corp" at bounding box center [112, 214] width 88 height 8
click at [98, 231] on div "MVTRNSOULWIN.hifa.corp" at bounding box center [112, 229] width 88 height 8
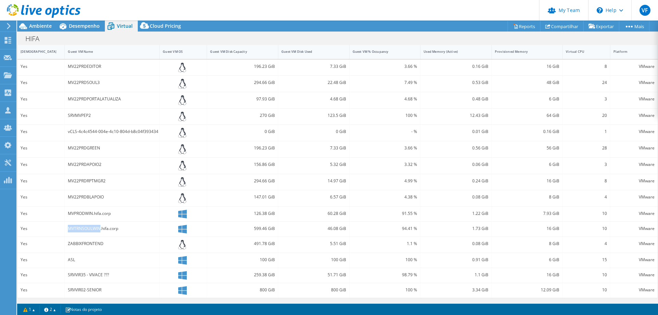
click at [98, 231] on div "MVTRNSOULWIN.hifa.corp" at bounding box center [112, 229] width 88 height 8
drag, startPoint x: 323, startPoint y: 214, endPoint x: 343, endPoint y: 214, distance: 19.5
click at [343, 214] on div "60.28 GiB" at bounding box center [313, 214] width 65 height 8
click at [334, 226] on div "46.08 GiB" at bounding box center [313, 229] width 65 height 8
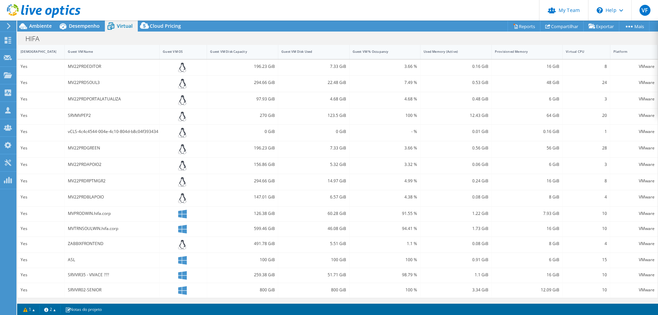
click at [332, 228] on div "46.08 GiB" at bounding box center [313, 229] width 65 height 8
click at [86, 243] on div "ZABBIXFRONTEND" at bounding box center [112, 244] width 88 height 8
click at [85, 241] on div "ZABBIXFRONTEND" at bounding box center [112, 244] width 88 height 8
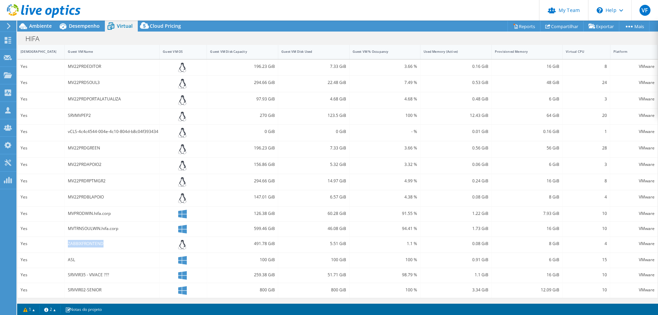
click at [85, 241] on div "ZABBIXFRONTEND" at bounding box center [112, 244] width 88 height 8
click at [326, 245] on div "5.51 GiB" at bounding box center [313, 244] width 65 height 8
drag, startPoint x: 328, startPoint y: 244, endPoint x: 335, endPoint y: 244, distance: 7.2
click at [335, 244] on div "5.51 GiB" at bounding box center [313, 244] width 65 height 8
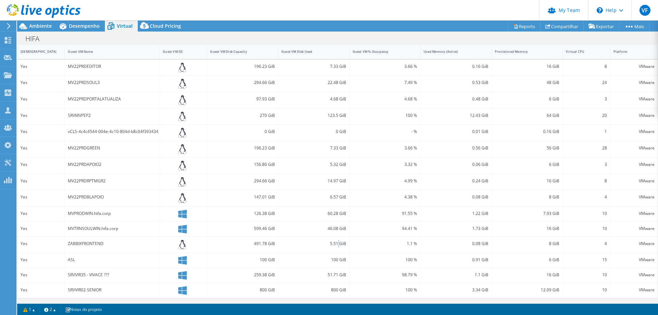
click at [335, 244] on div "5.51 GiB" at bounding box center [313, 244] width 65 height 8
click at [71, 261] on div "ASL" at bounding box center [112, 260] width 88 height 8
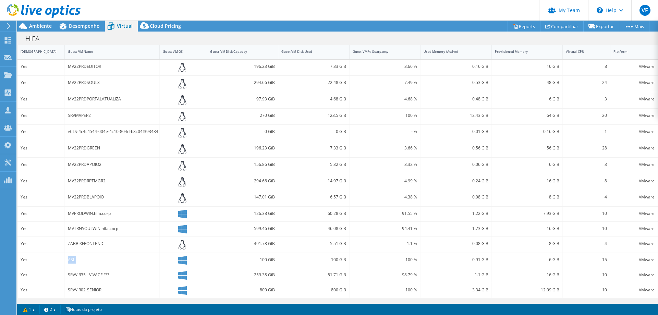
click at [76, 271] on div "SRVVIR35 - VIVACE ???" at bounding box center [112, 275] width 88 height 8
click at [77, 273] on div "SRVVIR35 - VIVACE ???" at bounding box center [112, 275] width 88 height 8
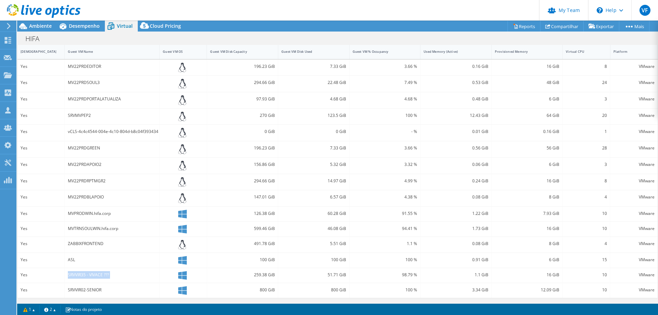
click at [77, 273] on div "SRVVIR35 - VIVACE ???" at bounding box center [112, 275] width 88 height 8
click at [85, 290] on div "SRVVIR02-SENIOR" at bounding box center [112, 290] width 88 height 8
drag, startPoint x: 339, startPoint y: 262, endPoint x: 343, endPoint y: 262, distance: 4.8
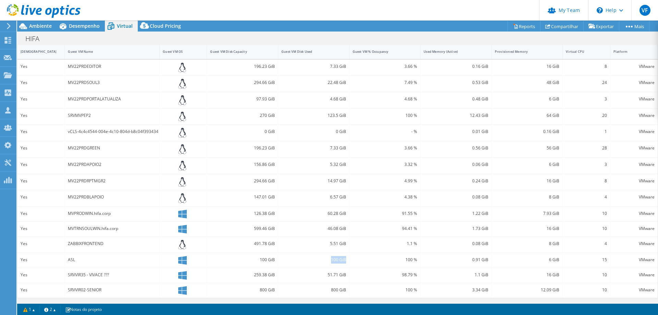
click at [343, 262] on div "100 GiB" at bounding box center [313, 260] width 71 height 15
drag, startPoint x: 326, startPoint y: 275, endPoint x: 343, endPoint y: 276, distance: 17.2
click at [343, 276] on div "51.71 GiB" at bounding box center [313, 275] width 65 height 8
drag, startPoint x: 326, startPoint y: 288, endPoint x: 345, endPoint y: 290, distance: 18.6
click at [345, 290] on div "800 GiB" at bounding box center [313, 290] width 71 height 15
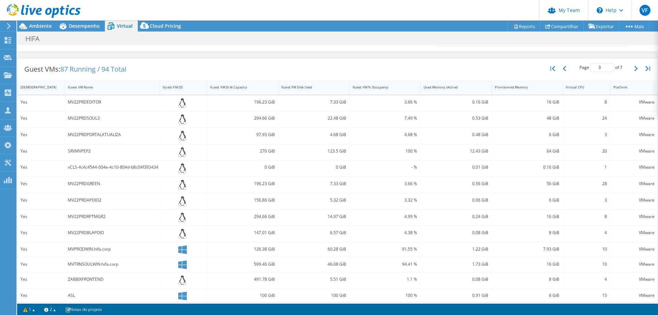
scroll to position [88, 0]
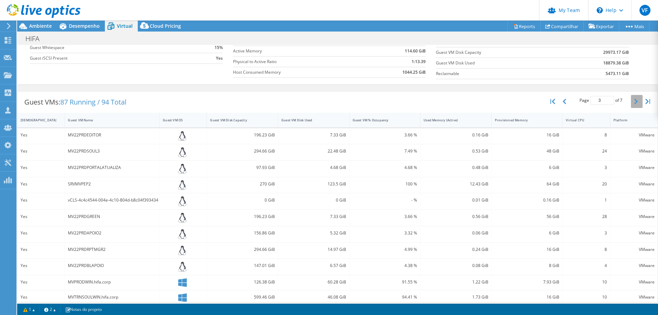
click at [634, 101] on icon "button" at bounding box center [635, 101] width 3 height 5
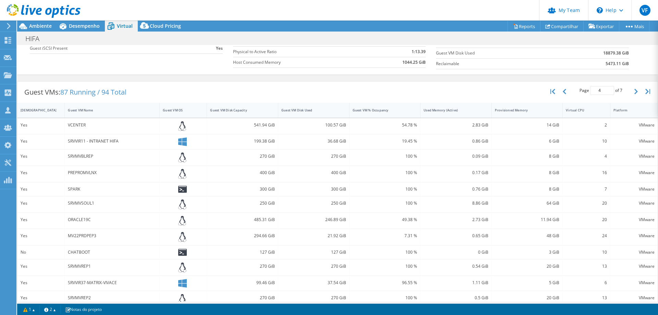
scroll to position [87, 0]
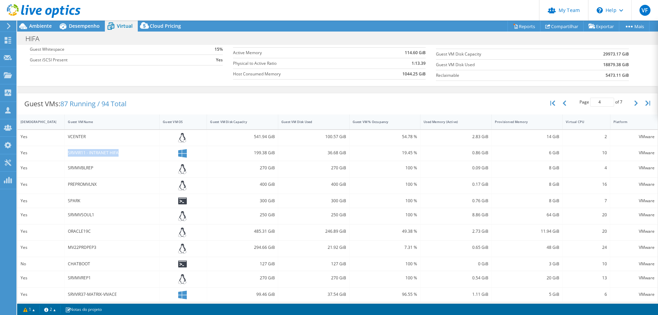
drag, startPoint x: 75, startPoint y: 153, endPoint x: 120, endPoint y: 155, distance: 44.6
click at [120, 155] on div "SRVVIR11 - INTRANET HIFA" at bounding box center [112, 153] width 95 height 15
drag, startPoint x: 321, startPoint y: 152, endPoint x: 342, endPoint y: 153, distance: 21.6
click at [342, 153] on div "36.68 GiB" at bounding box center [313, 153] width 65 height 8
drag, startPoint x: 95, startPoint y: 169, endPoint x: 91, endPoint y: 168, distance: 3.5
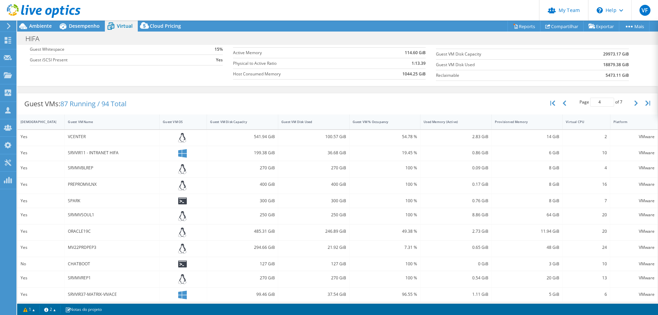
click at [94, 169] on div "SRVMVBLREP" at bounding box center [112, 168] width 88 height 8
click at [88, 167] on div "SRVMVBLREP" at bounding box center [112, 168] width 88 height 8
click at [82, 185] on div "PREPROMVLNX" at bounding box center [112, 185] width 88 height 8
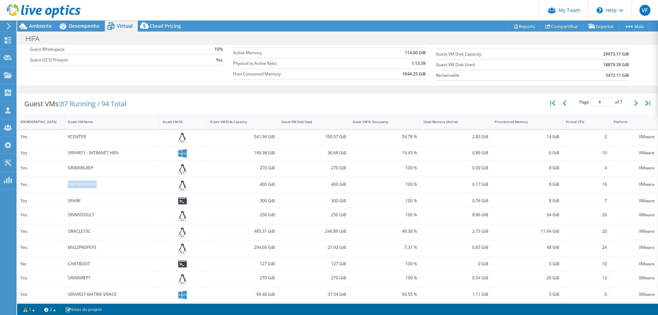
click at [82, 185] on div "PREPROMVLNX" at bounding box center [112, 185] width 88 height 8
click at [75, 201] on div "SPARK" at bounding box center [112, 201] width 88 height 8
click at [83, 218] on div "SRVMVSOUL1" at bounding box center [112, 215] width 88 height 8
click at [83, 216] on div "SRVMVSOUL1" at bounding box center [112, 215] width 88 height 8
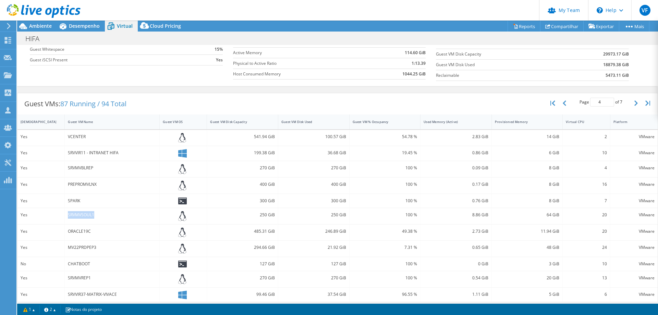
click at [83, 216] on div "SRVMVSOUL1" at bounding box center [112, 215] width 88 height 8
click at [102, 152] on div "SRVVIR11 - INTRANET HIFA" at bounding box center [112, 153] width 88 height 8
click at [330, 153] on div "36.68 GiB" at bounding box center [313, 153] width 65 height 8
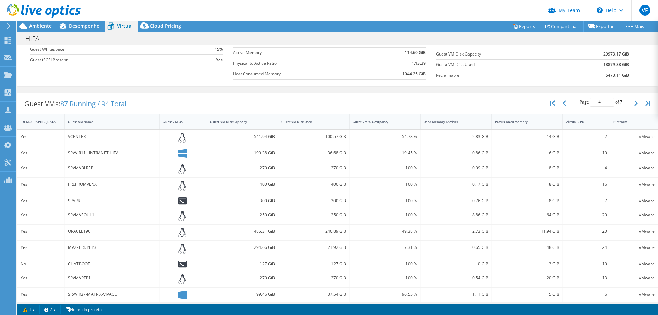
click at [340, 168] on div "270 GiB" at bounding box center [313, 168] width 65 height 8
click at [333, 185] on div "400 GiB" at bounding box center [313, 185] width 65 height 8
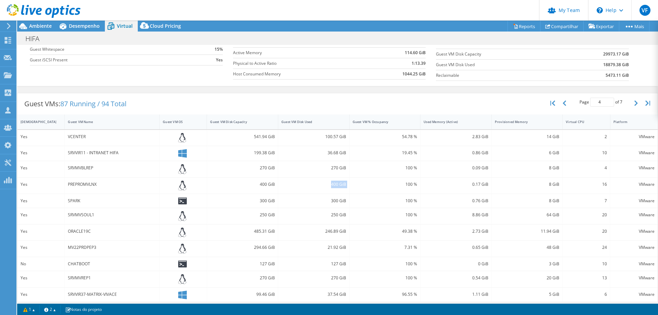
click at [333, 185] on div "400 GiB" at bounding box center [313, 185] width 65 height 8
click at [335, 205] on div "300 GiB" at bounding box center [313, 201] width 71 height 14
click at [335, 202] on div "300 GiB" at bounding box center [313, 201] width 65 height 8
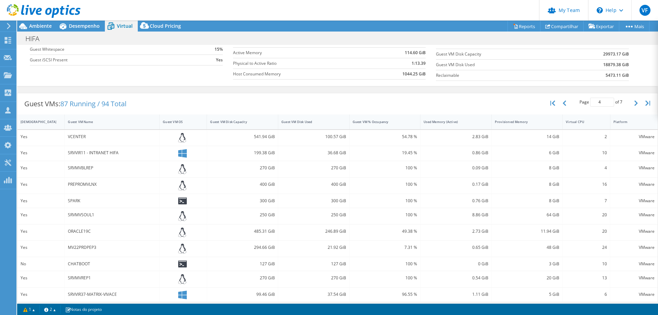
click at [338, 215] on div "250 GiB" at bounding box center [313, 215] width 65 height 8
click at [92, 244] on div "MV22PRDPEP3" at bounding box center [112, 248] width 88 height 8
click at [94, 244] on div "MV22PRDPEP3" at bounding box center [112, 248] width 88 height 8
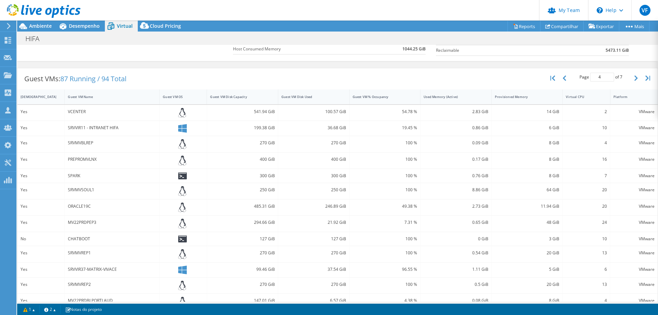
scroll to position [121, 0]
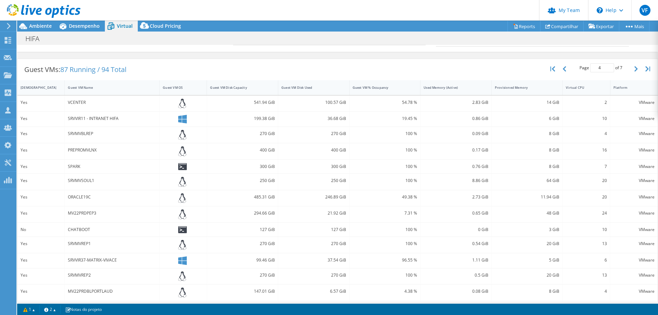
click at [82, 243] on div "SRVMVREP1" at bounding box center [112, 244] width 88 height 8
click at [92, 261] on div "SRVVIR37-MATRIX-VIVACE" at bounding box center [112, 260] width 88 height 8
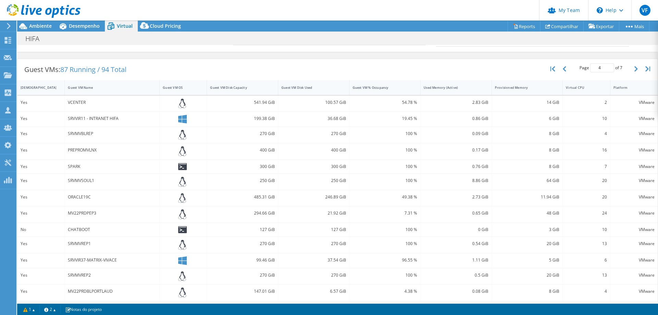
click at [79, 275] on div "SRVMVREP2" at bounding box center [112, 275] width 88 height 8
click at [79, 274] on div "SRVMVREP2" at bounding box center [112, 275] width 88 height 8
drag, startPoint x: 327, startPoint y: 245, endPoint x: 344, endPoint y: 244, distance: 17.5
click at [344, 244] on div "270 GiB" at bounding box center [313, 245] width 71 height 16
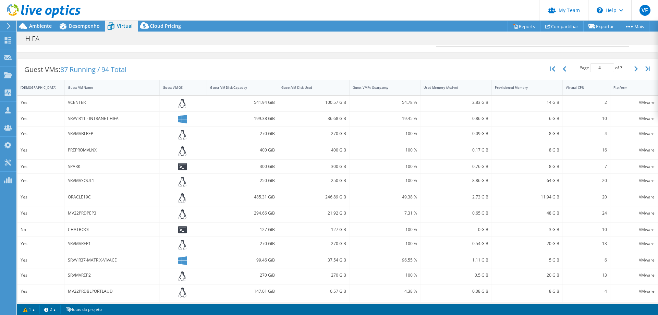
click at [328, 261] on div "37.54 GiB" at bounding box center [313, 260] width 65 height 8
click at [329, 274] on div "270 GiB" at bounding box center [313, 275] width 65 height 8
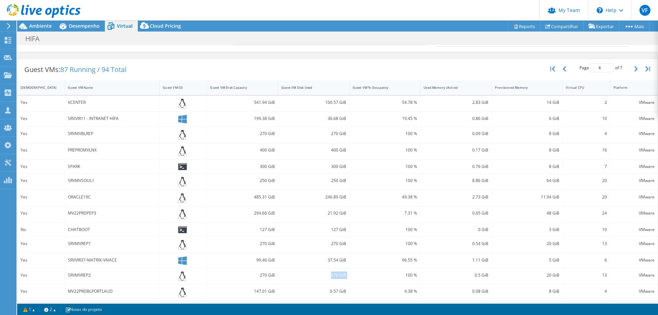
click at [329, 274] on div "270 GiB" at bounding box center [313, 275] width 65 height 8
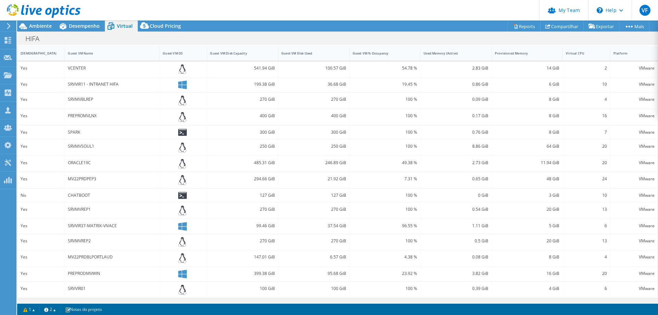
click at [90, 273] on div "PREPRODMVWIN" at bounding box center [112, 274] width 88 height 8
drag, startPoint x: 323, startPoint y: 275, endPoint x: 343, endPoint y: 275, distance: 20.9
click at [343, 275] on div "95.68 GiB" at bounding box center [313, 274] width 71 height 15
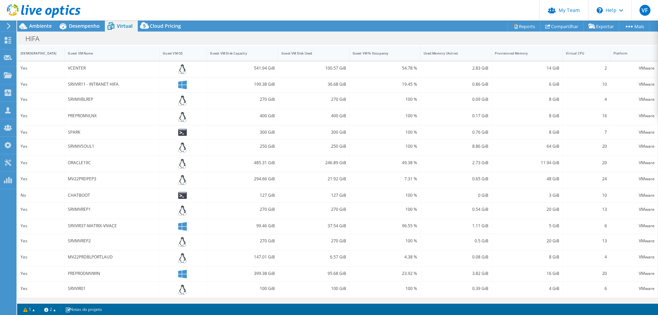
click at [77, 289] on div "SRVVIR01" at bounding box center [112, 289] width 88 height 8
click at [333, 292] on div "100 GiB" at bounding box center [313, 289] width 65 height 8
click at [330, 289] on div "100 GiB" at bounding box center [313, 289] width 65 height 8
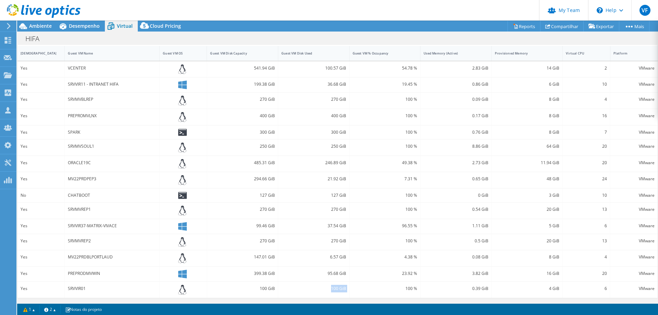
click at [330, 289] on div "100 GiB" at bounding box center [313, 289] width 65 height 8
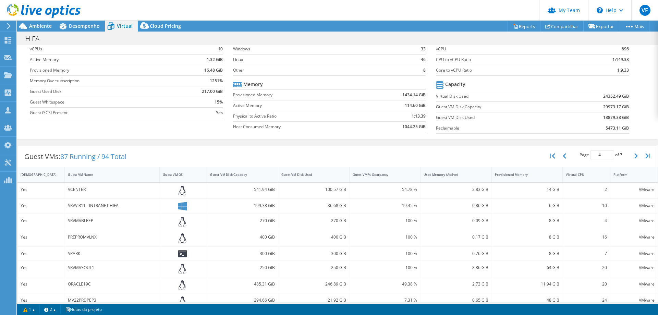
scroll to position [18, 0]
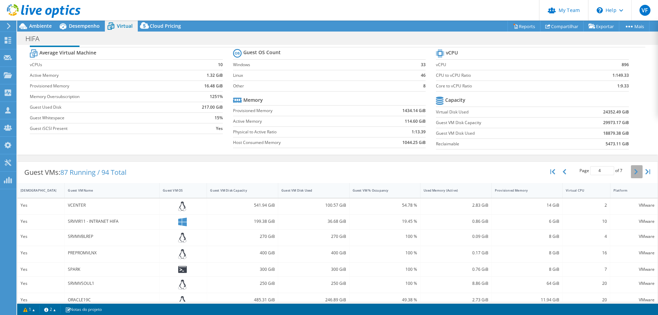
click at [631, 170] on button "button" at bounding box center [637, 171] width 12 height 13
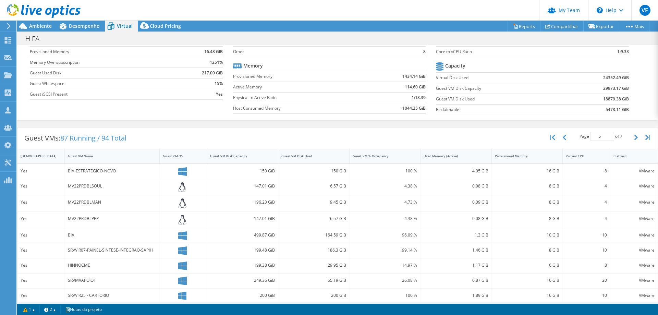
scroll to position [87, 0]
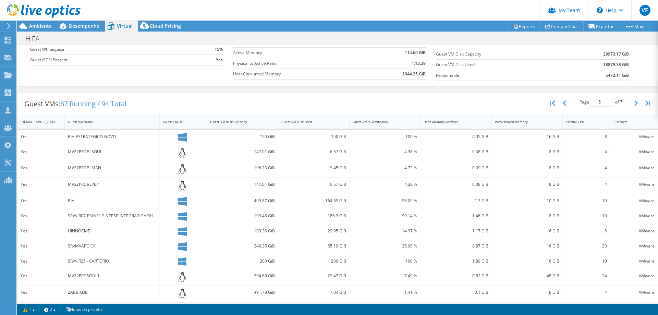
click at [92, 137] on div "BIA-ESTRATEGICO-NOVO" at bounding box center [112, 137] width 88 height 8
click at [342, 138] on div "150 GiB" at bounding box center [313, 137] width 65 height 8
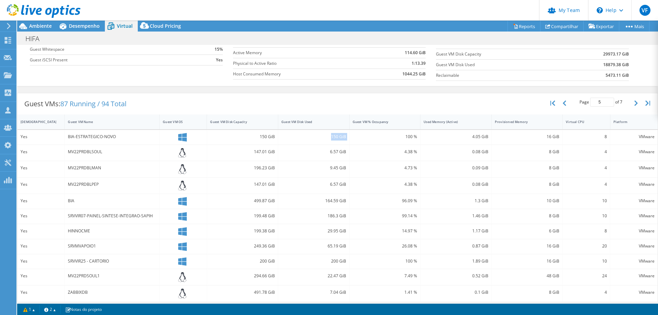
click at [342, 138] on div "150 GiB" at bounding box center [313, 137] width 65 height 8
click at [84, 153] on div "MV22PRDBLSOUL" at bounding box center [112, 152] width 88 height 8
click at [105, 171] on div "MV22PRDBLMAN" at bounding box center [112, 168] width 88 height 8
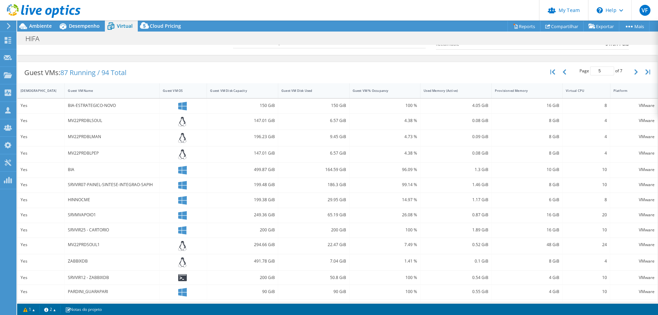
scroll to position [84, 0]
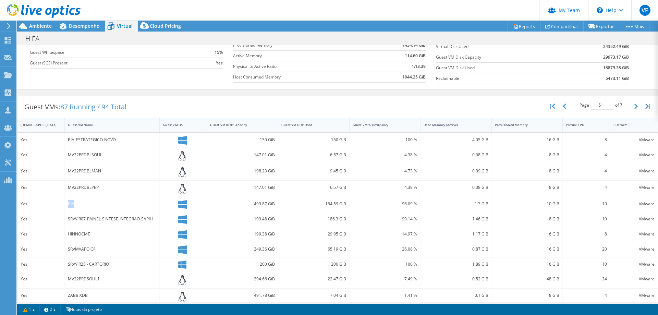
drag, startPoint x: 67, startPoint y: 203, endPoint x: 75, endPoint y: 203, distance: 7.5
click at [75, 203] on div "BIA" at bounding box center [112, 204] width 95 height 15
click at [75, 220] on div "SRVVIR07-PAINEL-SINTESE-INTEGRAO-SAPIH" at bounding box center [112, 219] width 88 height 8
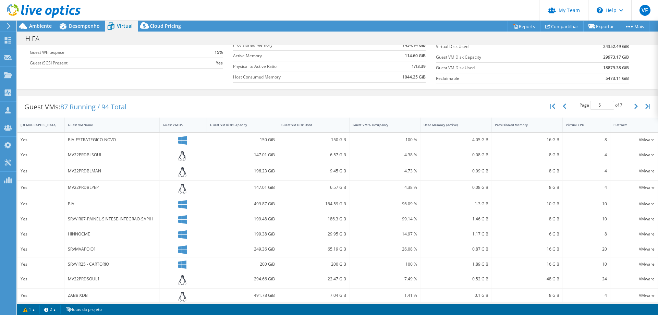
click at [79, 231] on div "HINNOCME" at bounding box center [112, 234] width 88 height 8
click at [78, 232] on div "HINNOCME" at bounding box center [112, 234] width 88 height 8
click at [86, 245] on div "SRVMVAPOIO1" at bounding box center [112, 249] width 88 height 8
click at [86, 247] on div "SRVMVAPOIO1" at bounding box center [112, 249] width 88 height 8
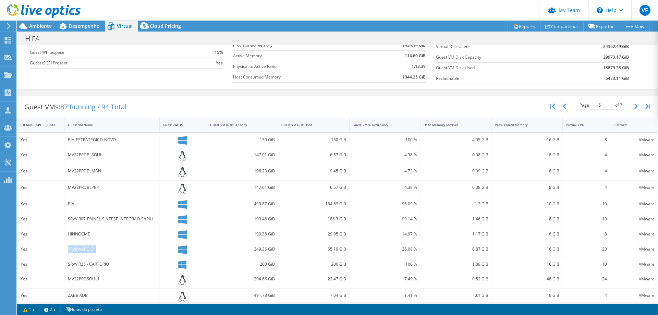
click at [86, 247] on div "SRVMVAPOIO1" at bounding box center [112, 249] width 88 height 8
click at [89, 238] on div "HINNOCME" at bounding box center [112, 234] width 95 height 15
click at [85, 247] on div "SRVMVAPOIO1" at bounding box center [112, 249] width 88 height 8
click at [99, 261] on div "SRVVIR25 - CARTORIO" at bounding box center [112, 265] width 88 height 8
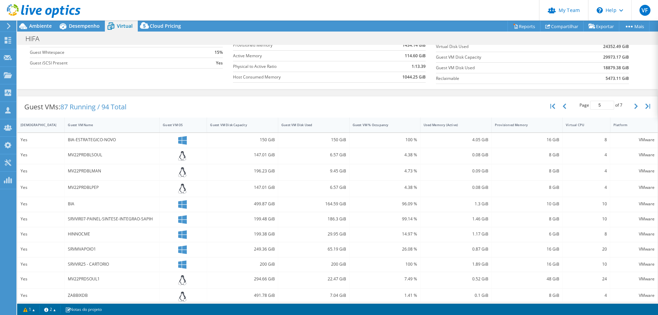
click at [99, 264] on div "SRVVIR25 - CARTORIO" at bounding box center [112, 265] width 88 height 8
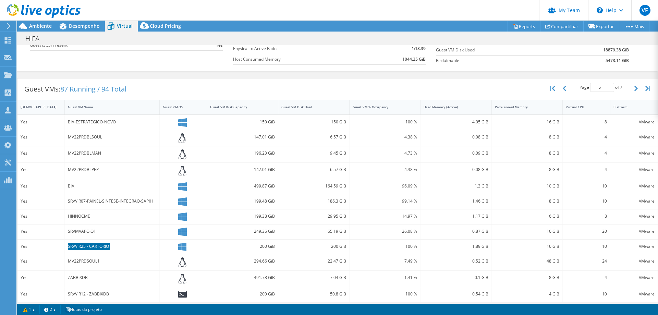
scroll to position [118, 0]
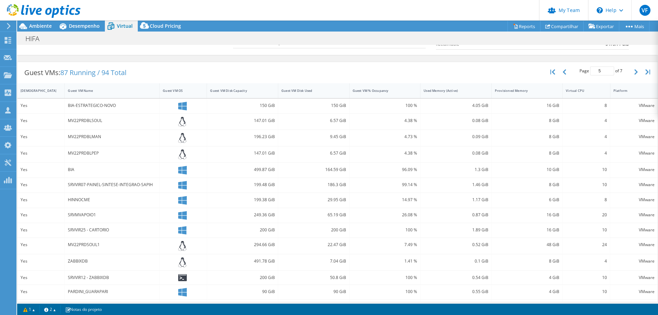
click at [82, 243] on div "MV22PRDSOUL1" at bounding box center [112, 245] width 88 height 8
click at [83, 261] on div "ZABBIXDB" at bounding box center [112, 261] width 88 height 8
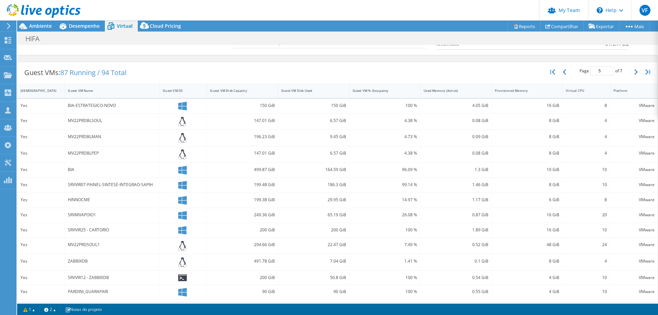
click at [84, 276] on div "SRVVIR12 - ZABBIXDB" at bounding box center [112, 278] width 88 height 8
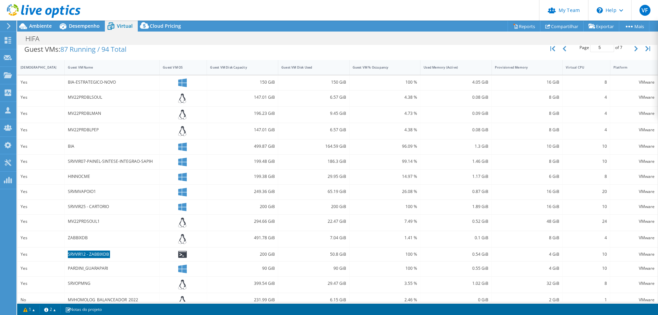
scroll to position [152, 0]
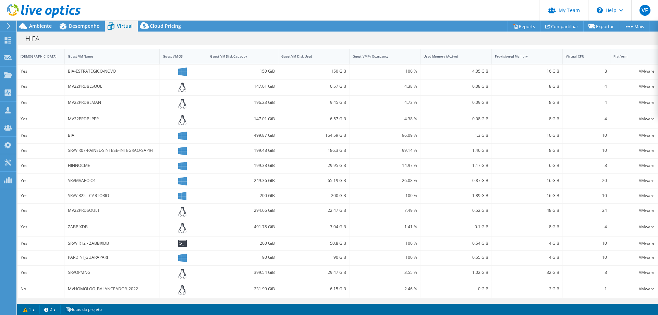
click at [89, 258] on div "PARDINI_GUARAPARI" at bounding box center [112, 258] width 88 height 8
click at [70, 274] on div "SRVOPMNG" at bounding box center [112, 273] width 88 height 8
click at [70, 273] on div "SRVOPMNG" at bounding box center [112, 273] width 88 height 8
click at [83, 287] on div "MVHOMOLOG_BALANCEADOR_2022" at bounding box center [112, 289] width 88 height 8
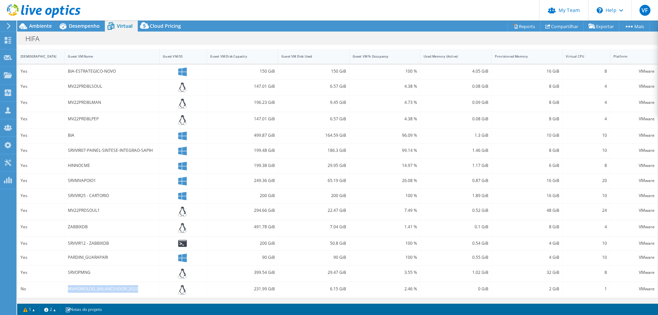
click at [83, 287] on div "MVHOMOLOG_BALANCEADOR_2022" at bounding box center [112, 289] width 88 height 8
click at [173, 276] on div at bounding box center [183, 274] width 41 height 10
drag, startPoint x: 69, startPoint y: 257, endPoint x: 104, endPoint y: 259, distance: 35.0
click at [104, 259] on div "PARDINI_GUARAPARI" at bounding box center [112, 258] width 88 height 8
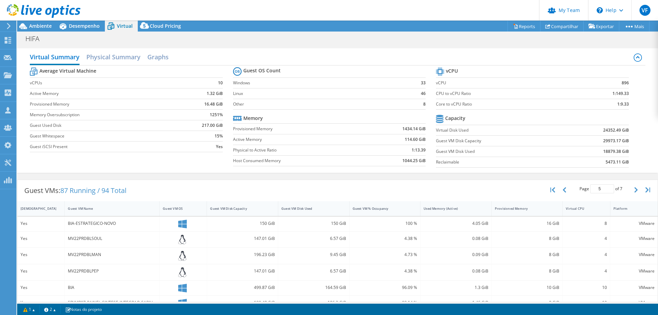
scroll to position [34, 0]
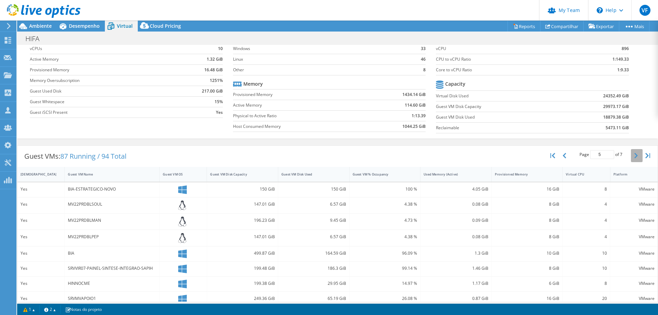
click at [631, 157] on button "button" at bounding box center [637, 155] width 12 height 13
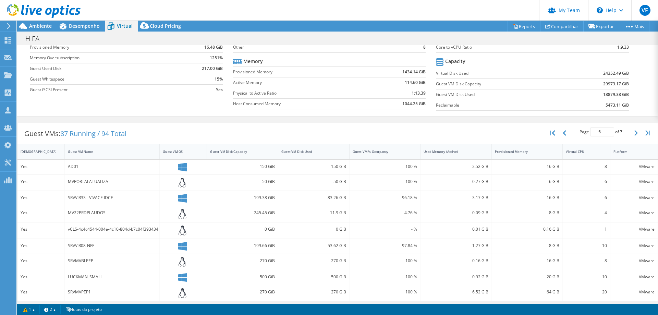
scroll to position [69, 0]
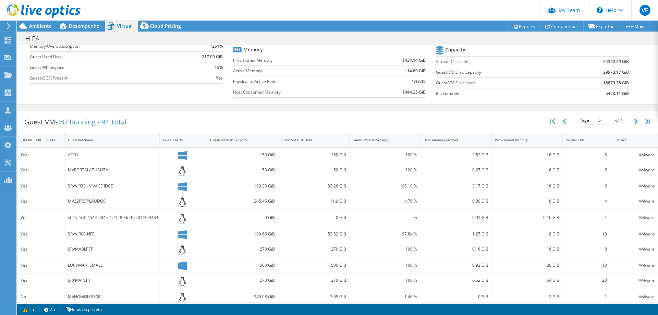
click at [73, 156] on div "AD01" at bounding box center [112, 155] width 88 height 8
click at [82, 170] on div "MVPORTALATUALIZA" at bounding box center [112, 170] width 88 height 8
click at [95, 187] on div "SRVVIR33 - VIVACE IDCE" at bounding box center [112, 186] width 88 height 8
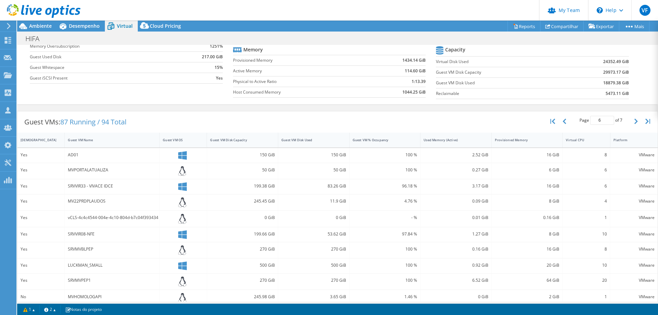
click at [95, 186] on div "SRVVIR33 - VIVACE IDCE" at bounding box center [112, 186] width 88 height 8
click at [96, 186] on div "SRVVIR33 - VIVACE IDCE" at bounding box center [112, 186] width 88 height 8
click at [87, 200] on div "MV22PRDPLAUDOS" at bounding box center [112, 201] width 88 height 8
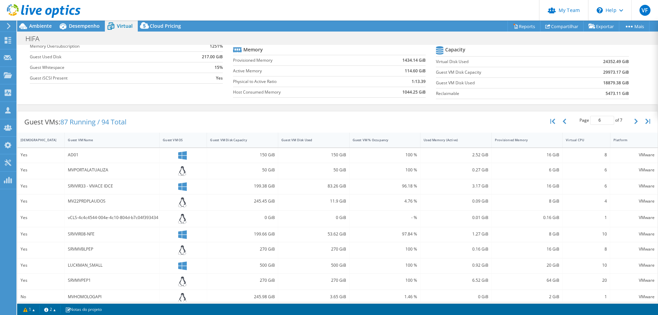
click at [86, 222] on div "vCLS-4c4c4544-004e-4c10-804d-b7c04f393434" at bounding box center [112, 219] width 95 height 16
click at [87, 218] on div "vCLS-4c4c4544-004e-4c10-804d-b7c04f393434" at bounding box center [112, 218] width 88 height 8
click at [88, 218] on div "vCLS-4c4c4544-004e-4c10-804d-b7c04f393434" at bounding box center [112, 218] width 88 height 8
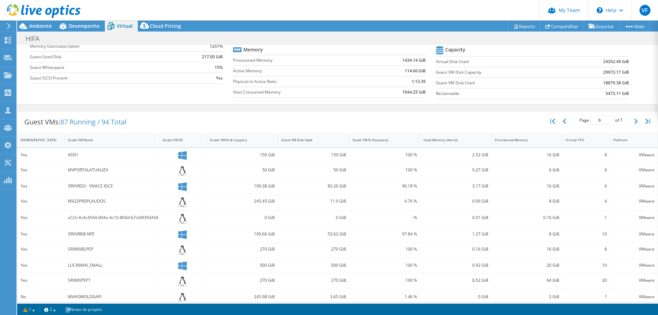
click at [77, 218] on div "vCLS-4c4c4544-004e-4c10-804d-b7c04f393434" at bounding box center [112, 218] width 88 height 8
click at [77, 219] on div "vCLS-4c4c4544-004e-4c10-804d-b7c04f393434" at bounding box center [112, 218] width 88 height 8
click at [82, 218] on div "vCLS-4c4c4544-004e-4c10-804d-b7c04f393434" at bounding box center [112, 218] width 88 height 8
click at [90, 219] on div "vCLS-4c4c4544-004e-4c10-804d-b7c04f393434" at bounding box center [112, 218] width 88 height 8
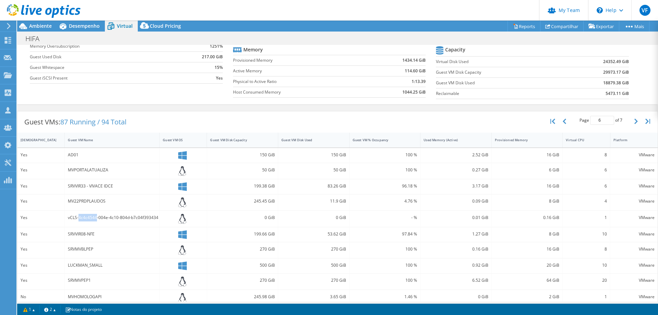
click at [80, 219] on div "vCLS-4c4c4544-004e-4c10-804d-b7c04f393434" at bounding box center [112, 218] width 88 height 8
click at [79, 218] on div "vCLS-4c4c4544-004e-4c10-804d-b7c04f393434" at bounding box center [112, 218] width 88 height 8
click at [92, 218] on div "vCLS-4c4c4544-004e-4c10-804d-b7c04f393434" at bounding box center [112, 218] width 88 height 8
click at [91, 218] on div "vCLS-4c4c4544-004e-4c10-804d-b7c04f393434" at bounding box center [112, 218] width 88 height 8
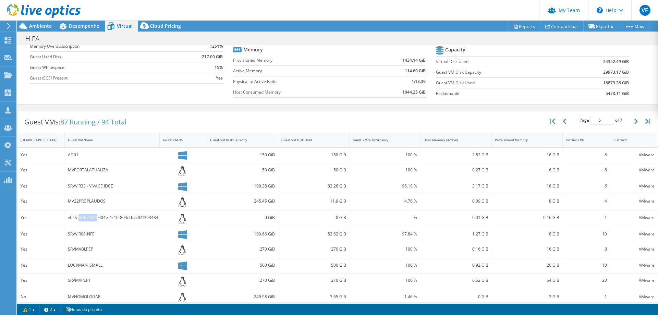
click at [91, 218] on div "vCLS-4c4c4544-004e-4c10-804d-b7c04f393434" at bounding box center [112, 218] width 88 height 8
click at [114, 229] on div "SRVVIR08-NFE" at bounding box center [112, 234] width 95 height 15
click at [80, 233] on div "SRVVIR08-NFE" at bounding box center [112, 234] width 88 height 8
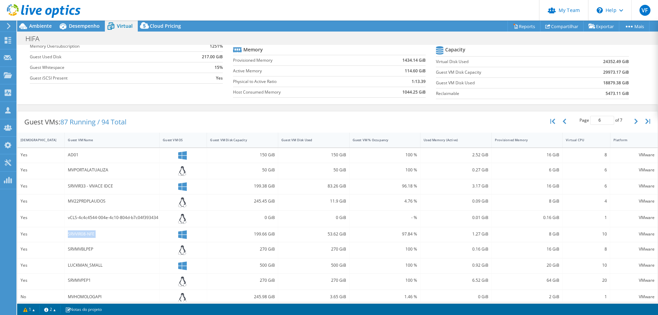
click at [80, 233] on div "SRVVIR08-NFE" at bounding box center [112, 234] width 88 height 8
click at [74, 247] on div "SRVMVBLPEP" at bounding box center [112, 249] width 88 height 8
click at [74, 246] on div "SRVMVBLPEP" at bounding box center [112, 249] width 88 height 8
click at [77, 250] on div "SRVMVBLPEP" at bounding box center [112, 249] width 88 height 8
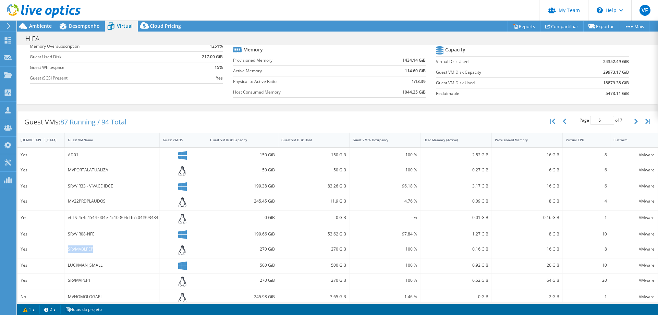
click at [77, 250] on div "SRVMVBLPEP" at bounding box center [112, 249] width 88 height 8
click at [76, 265] on div "LUCKMAN_SMALL" at bounding box center [112, 266] width 88 height 8
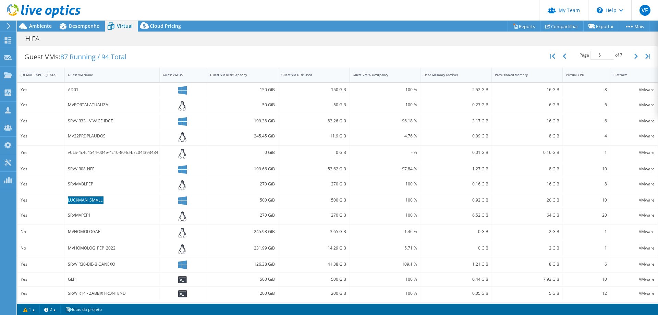
scroll to position [137, 0]
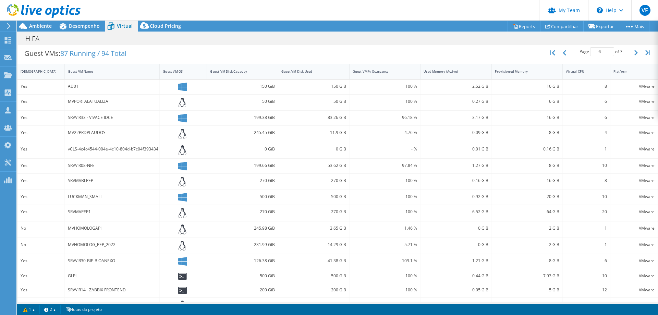
click at [79, 211] on div "SRVMVPEP1" at bounding box center [112, 212] width 88 height 8
click at [88, 229] on div "MVHOMOLOGAPI" at bounding box center [112, 229] width 88 height 8
click at [95, 261] on div "SRVVIR30-BIE-BIOANEXO" at bounding box center [112, 261] width 88 height 8
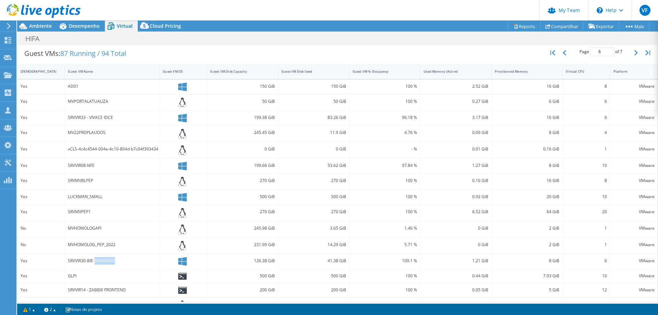
click at [94, 261] on div "SRVVIR30-BIE-BIOANEXO" at bounding box center [112, 261] width 88 height 8
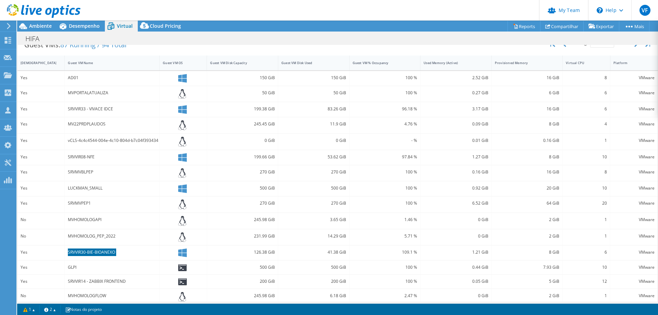
scroll to position [153, 0]
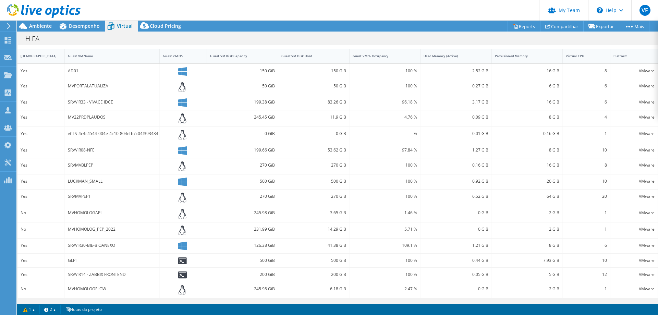
click at [72, 260] on div "GLPI" at bounding box center [112, 261] width 88 height 8
click at [120, 276] on div "SRVVIR14 - ZABBIX FRONTEND" at bounding box center [112, 275] width 88 height 8
click at [120, 275] on div "SRVVIR14 - ZABBIX FRONTEND" at bounding box center [112, 275] width 88 height 8
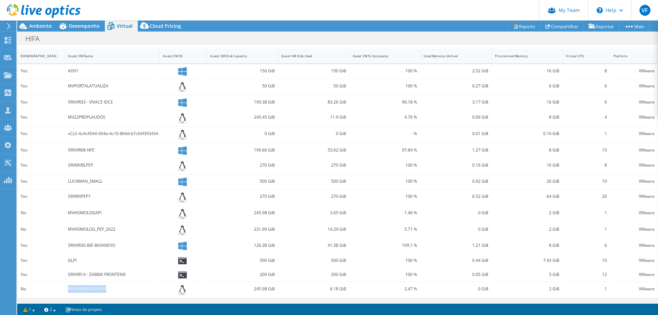
drag, startPoint x: 104, startPoint y: 290, endPoint x: 67, endPoint y: 288, distance: 37.7
click at [67, 288] on div "MVHOMOLOGFLOW" at bounding box center [112, 290] width 95 height 16
click at [104, 285] on div "MVHOMOLOGFLOW" at bounding box center [112, 289] width 88 height 8
click at [101, 289] on div "MVHOMOLOGFLOW" at bounding box center [112, 289] width 88 height 8
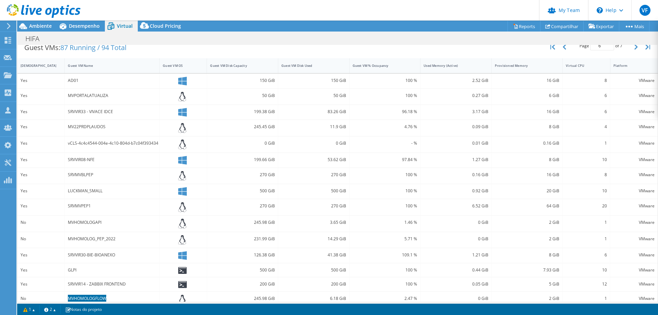
scroll to position [84, 0]
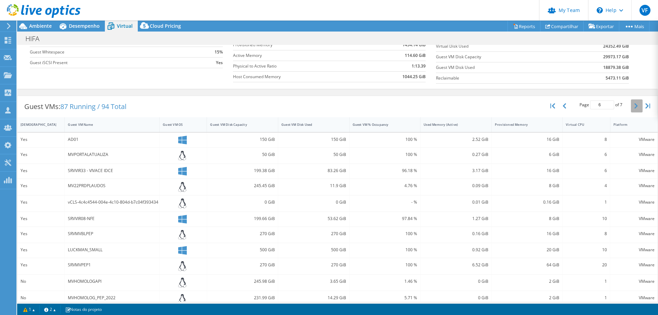
click at [633, 107] on button "button" at bounding box center [637, 105] width 12 height 13
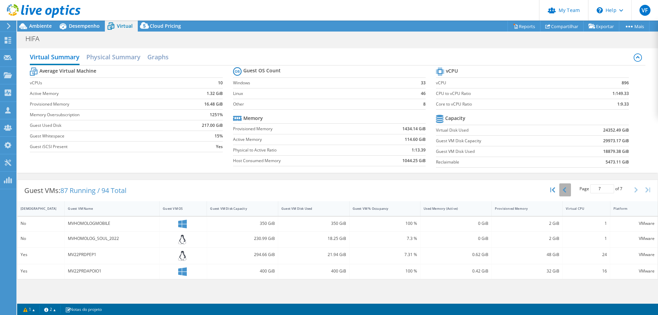
click at [559, 190] on button "button" at bounding box center [565, 189] width 12 height 13
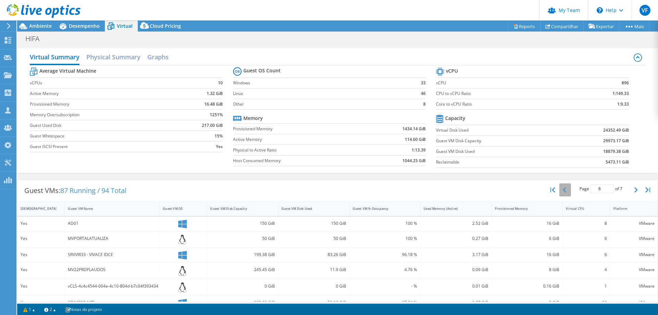
click at [563, 190] on icon "button" at bounding box center [564, 189] width 3 height 5
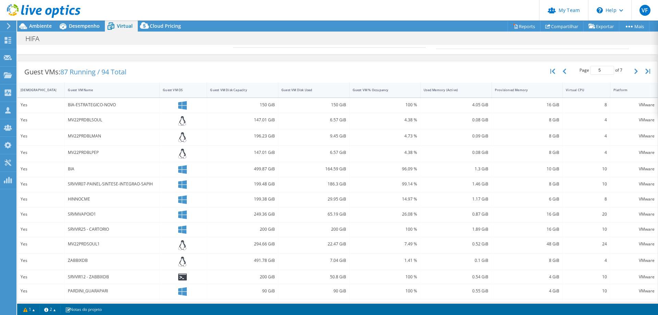
scroll to position [137, 0]
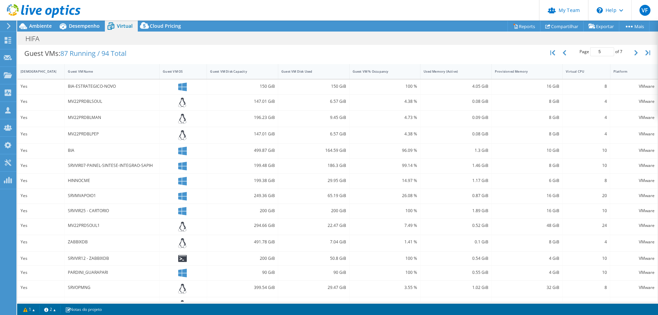
click at [70, 147] on div "BIA" at bounding box center [112, 151] width 95 height 15
click at [70, 150] on div "BIA" at bounding box center [112, 151] width 88 height 8
drag, startPoint x: 332, startPoint y: 150, endPoint x: 343, endPoint y: 150, distance: 11.7
click at [343, 150] on div "164.59 GiB" at bounding box center [313, 151] width 71 height 15
click at [340, 152] on div "164.59 GiB" at bounding box center [313, 151] width 65 height 8
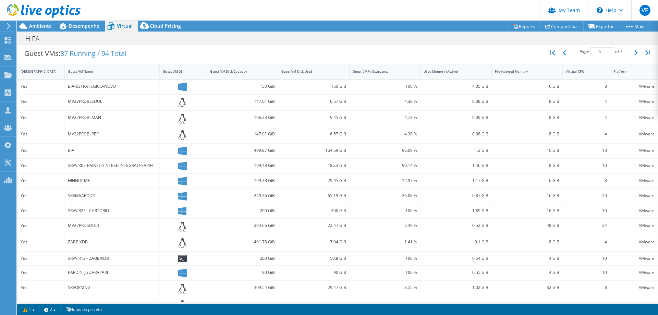
click at [337, 152] on div "164.59 GiB" at bounding box center [313, 151] width 65 height 8
click at [331, 167] on div "186.3 GiB" at bounding box center [313, 166] width 65 height 8
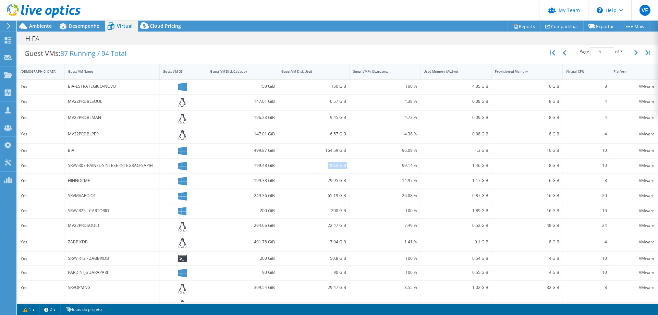
click at [331, 167] on div "186.3 GiB" at bounding box center [313, 166] width 65 height 8
click at [336, 181] on div "29.95 GiB" at bounding box center [313, 181] width 65 height 8
click at [329, 196] on div "65.19 GiB" at bounding box center [313, 196] width 65 height 8
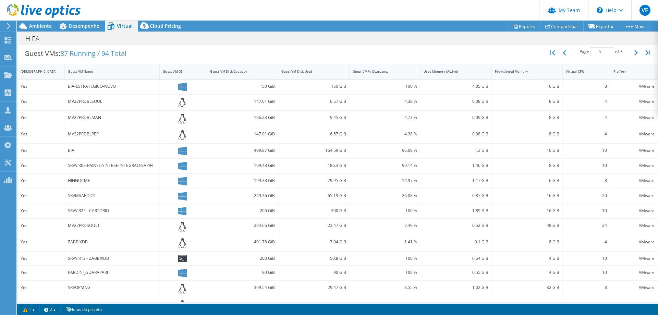
click at [329, 196] on div "65.19 GiB" at bounding box center [313, 196] width 65 height 8
click at [329, 195] on div "65.19 GiB" at bounding box center [313, 196] width 65 height 8
click at [336, 209] on div "200 GiB" at bounding box center [313, 211] width 65 height 8
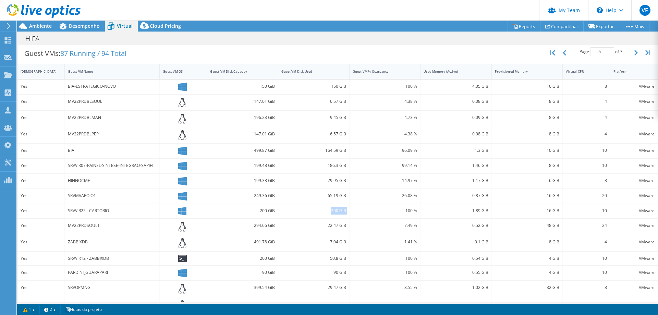
click at [336, 209] on div "200 GiB" at bounding box center [313, 211] width 65 height 8
click at [334, 229] on div "22.47 GiB" at bounding box center [313, 226] width 65 height 8
click at [334, 228] on div "22.47 GiB" at bounding box center [313, 226] width 65 height 8
click at [339, 244] on div "7.04 GiB" at bounding box center [313, 242] width 65 height 8
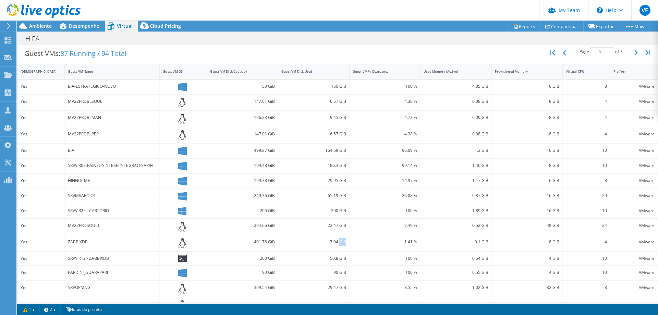
click at [339, 244] on div "7.04 GiB" at bounding box center [313, 242] width 65 height 8
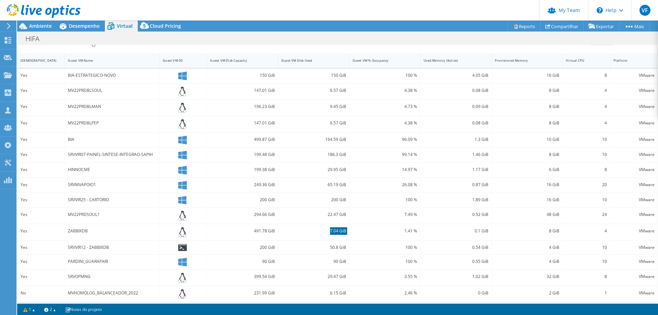
scroll to position [152, 0]
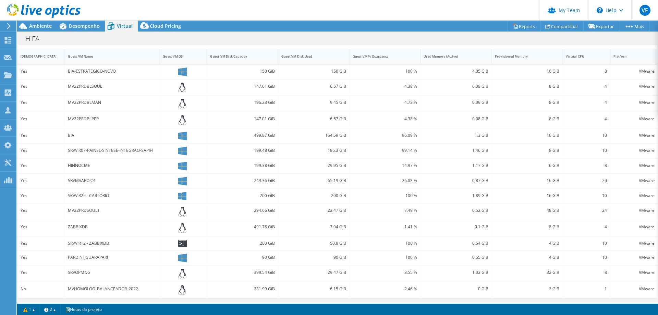
click at [336, 243] on div "50.8 GiB" at bounding box center [313, 244] width 65 height 8
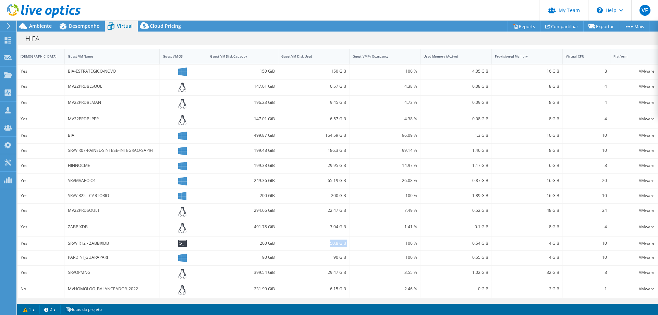
click at [336, 243] on div "50.8 GiB" at bounding box center [313, 244] width 65 height 8
drag, startPoint x: 89, startPoint y: 255, endPoint x: 338, endPoint y: 257, distance: 248.5
click at [337, 256] on div "Yes PARDINI_GUARAPARI 90 GiB 90 GiB 100 % 0.55 GiB 4 GiB 10 VMware" at bounding box center [337, 258] width 640 height 15
click at [338, 257] on div "90 GiB" at bounding box center [313, 258] width 65 height 8
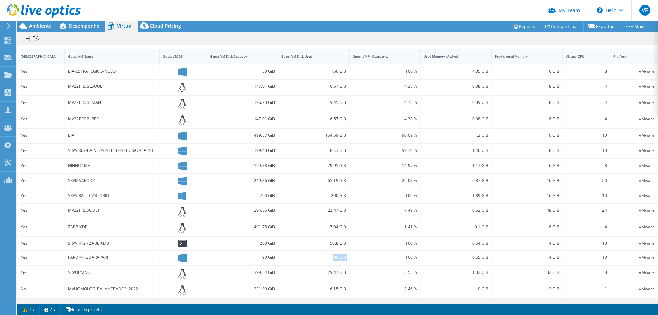
click at [338, 257] on div "90 GiB" at bounding box center [313, 258] width 65 height 8
click at [337, 275] on div "29.47 GiB" at bounding box center [313, 273] width 65 height 8
click at [337, 274] on div "29.47 GiB" at bounding box center [313, 273] width 65 height 8
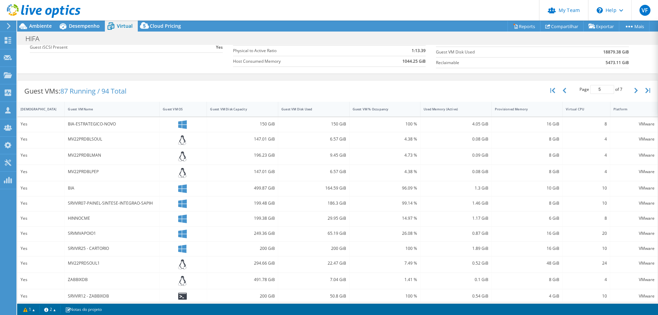
scroll to position [49, 0]
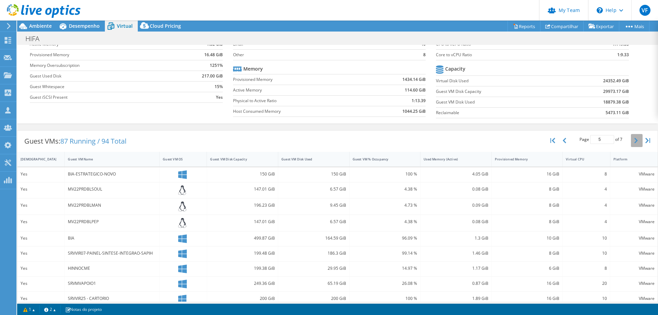
click at [633, 141] on button "button" at bounding box center [637, 140] width 12 height 13
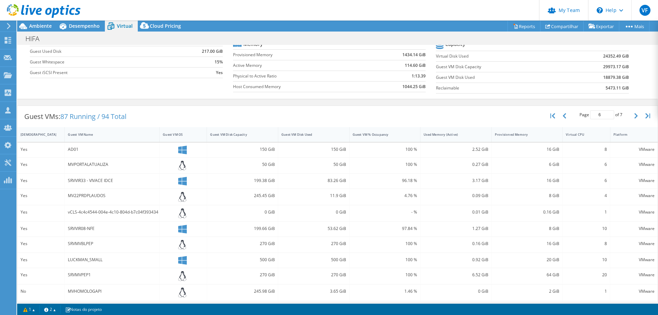
scroll to position [84, 0]
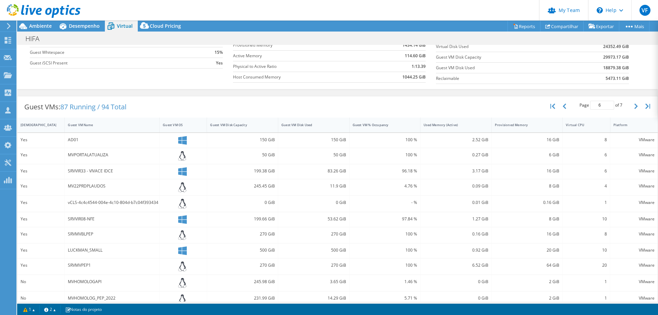
click at [263, 139] on div "150 GiB" at bounding box center [242, 140] width 65 height 8
click at [271, 155] on div "50 GiB" at bounding box center [242, 155] width 65 height 8
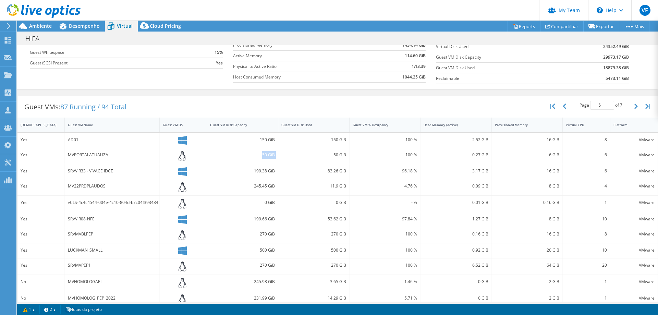
click at [271, 155] on div "50 GiB" at bounding box center [242, 155] width 65 height 8
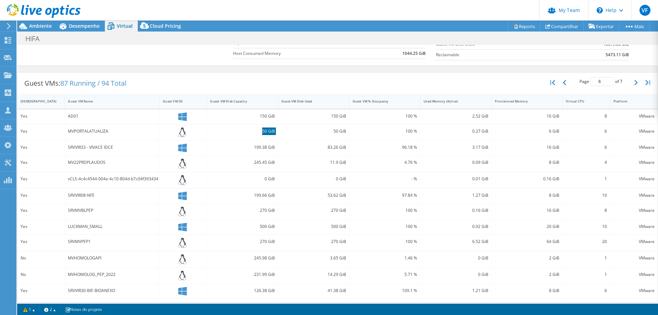
scroll to position [118, 0]
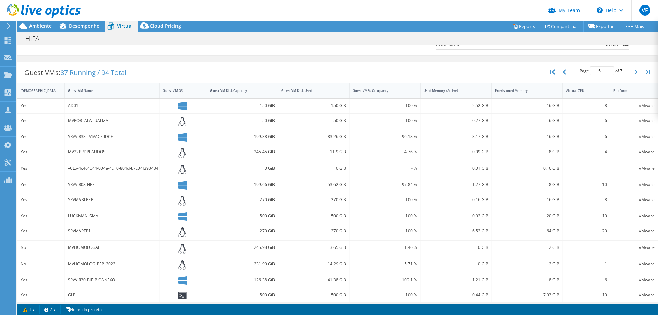
click at [256, 136] on div "199.38 GiB" at bounding box center [242, 137] width 65 height 8
click at [334, 107] on div "150 GiB" at bounding box center [313, 106] width 65 height 8
click at [334, 120] on div "50 GiB" at bounding box center [313, 121] width 65 height 8
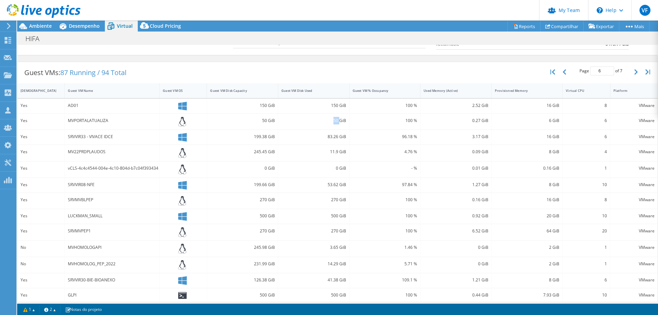
click at [334, 120] on div "50 GiB" at bounding box center [313, 121] width 65 height 8
click at [336, 136] on div "83.26 GiB" at bounding box center [313, 137] width 65 height 8
click at [328, 105] on div "150 GiB" at bounding box center [313, 106] width 65 height 8
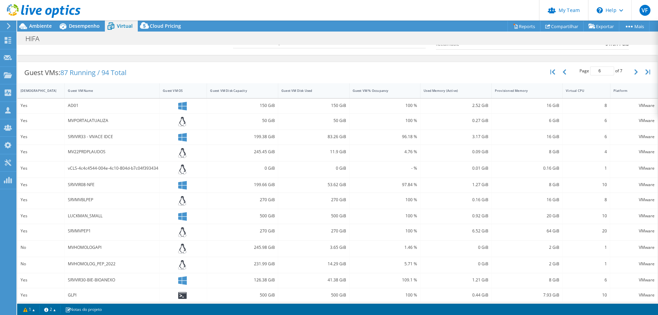
click at [338, 137] on div "83.26 GiB" at bounding box center [313, 137] width 65 height 8
click at [338, 154] on div "11.9 GiB" at bounding box center [313, 152] width 65 height 8
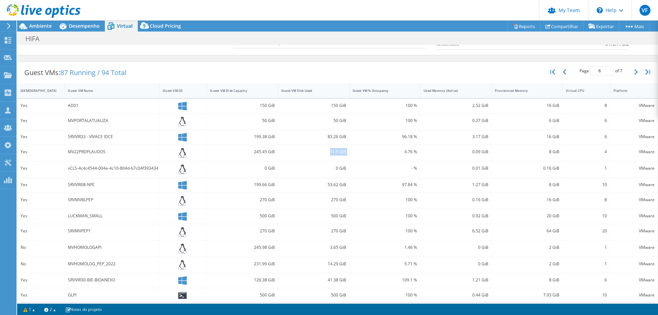
click at [338, 154] on div "11.9 GiB" at bounding box center [313, 152] width 65 height 8
click at [338, 169] on div "0 GiB" at bounding box center [313, 169] width 65 height 8
click at [337, 151] on div "11.9 GiB" at bounding box center [313, 152] width 65 height 8
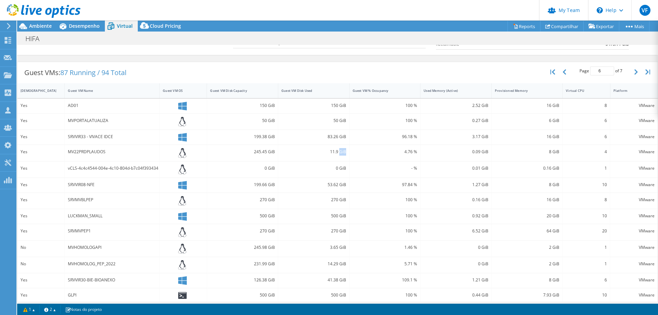
click at [337, 151] on div "11.9 GiB" at bounding box center [313, 152] width 65 height 8
click at [335, 184] on div "53.62 GiB" at bounding box center [313, 185] width 65 height 8
click at [335, 185] on div "53.62 GiB" at bounding box center [313, 185] width 65 height 8
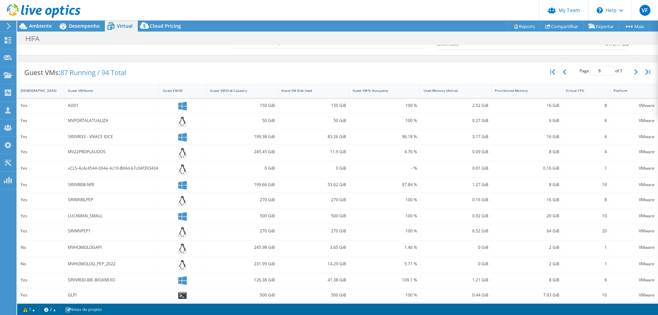
click at [327, 185] on div "53.62 GiB" at bounding box center [313, 185] width 65 height 8
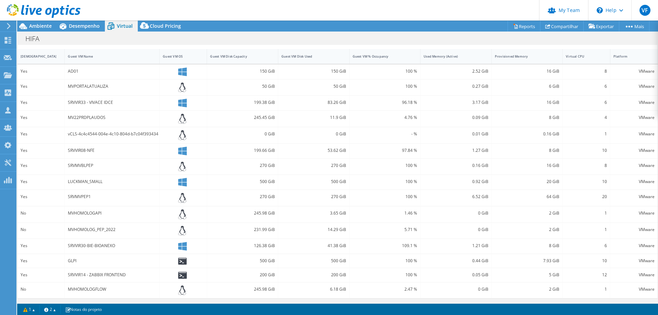
click at [340, 167] on div "270 GiB" at bounding box center [313, 166] width 65 height 8
click at [335, 185] on div "500 GiB" at bounding box center [313, 182] width 65 height 8
click at [335, 184] on div "500 GiB" at bounding box center [313, 182] width 65 height 8
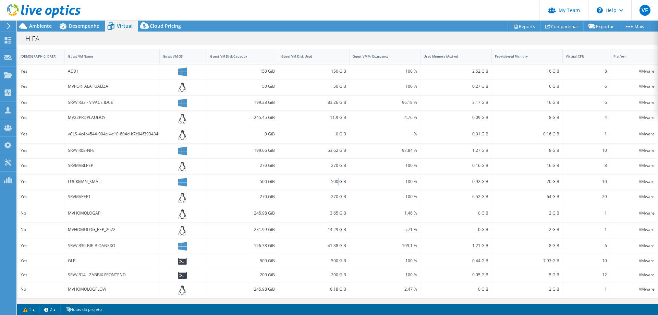
click at [335, 184] on div "500 GiB" at bounding box center [313, 182] width 65 height 8
click at [345, 197] on div "270 GiB" at bounding box center [313, 198] width 71 height 16
click at [341, 197] on div "270 GiB" at bounding box center [313, 197] width 65 height 8
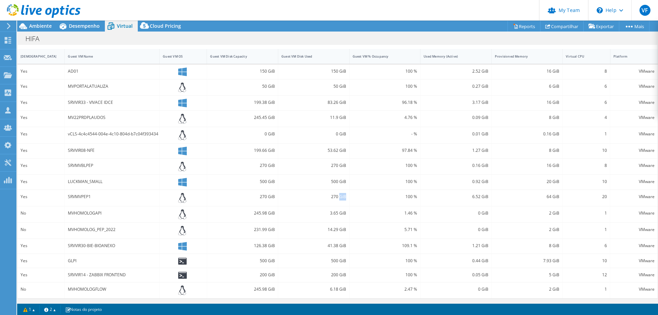
click at [341, 197] on div "270 GiB" at bounding box center [313, 197] width 65 height 8
click at [339, 213] on div "3.65 GiB" at bounding box center [313, 213] width 65 height 8
click at [340, 213] on div "3.65 GiB" at bounding box center [313, 213] width 65 height 8
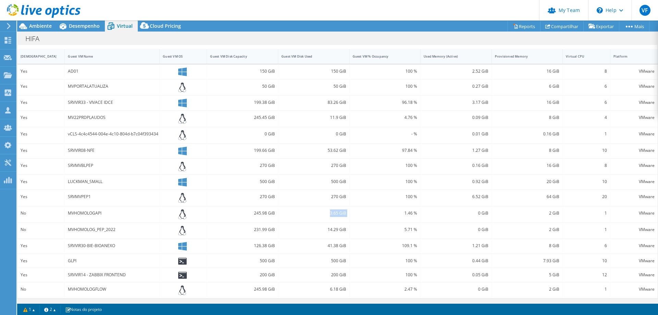
click at [340, 213] on div "3.65 GiB" at bounding box center [313, 213] width 65 height 8
click at [331, 230] on div "14.29 GiB" at bounding box center [313, 230] width 65 height 8
click at [336, 245] on div "41.38 GiB" at bounding box center [313, 246] width 65 height 8
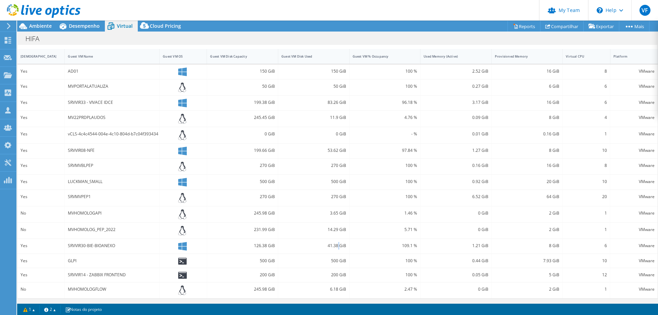
click at [336, 245] on div "41.38 GiB" at bounding box center [313, 246] width 65 height 8
click at [338, 263] on div "500 GiB" at bounding box center [313, 261] width 65 height 8
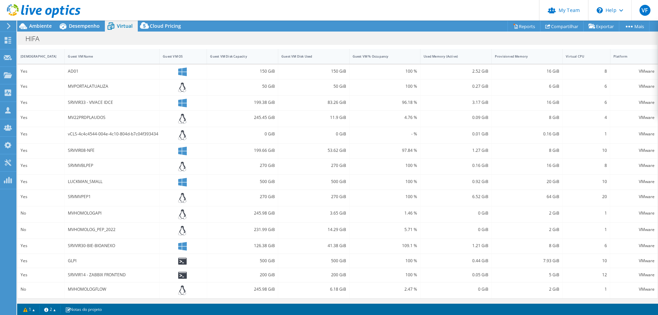
click at [337, 287] on div "6.18 GiB" at bounding box center [313, 290] width 65 height 8
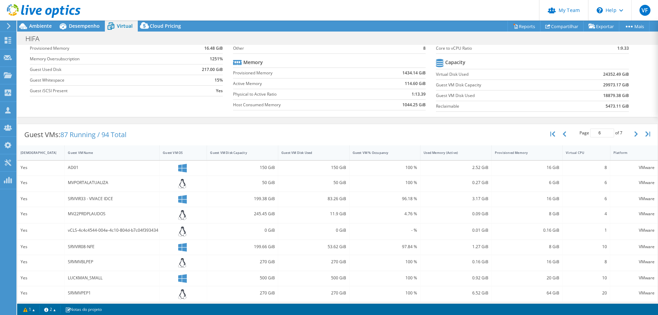
scroll to position [49, 0]
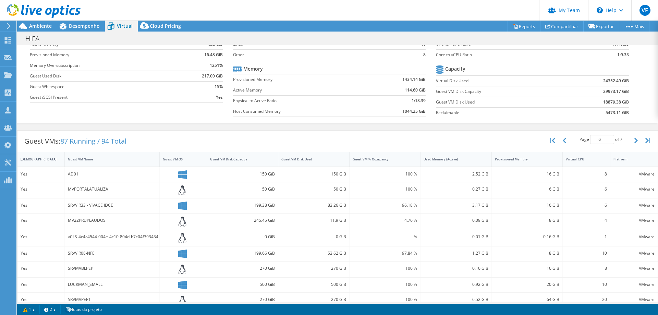
click at [634, 142] on icon "button" at bounding box center [635, 140] width 3 height 5
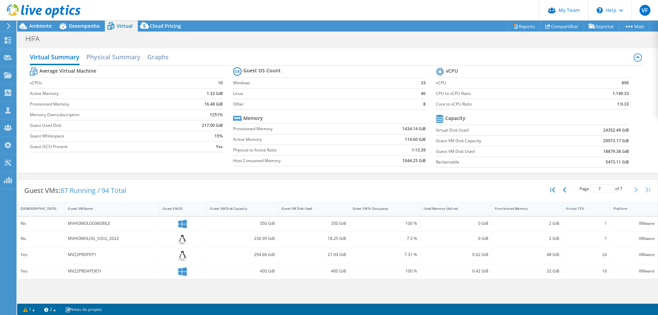
scroll to position [69, 0]
click at [375, 176] on div "Guest VMs: 87 Running / 94 Total Page 7 of 7 5 rows 10 rows 20 rows 25 rows 50 …" at bounding box center [337, 229] width 641 height 107
click at [563, 191] on icon "button" at bounding box center [564, 189] width 3 height 5
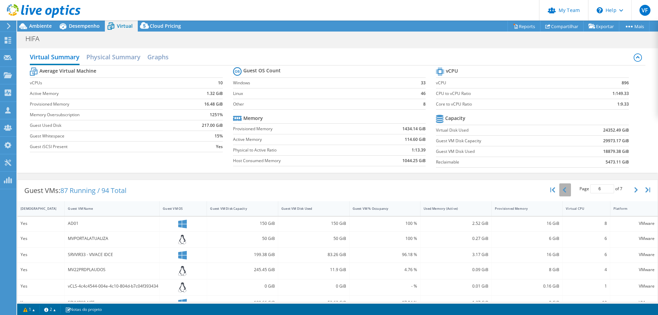
click at [563, 188] on icon "button" at bounding box center [564, 189] width 3 height 5
type input "5"
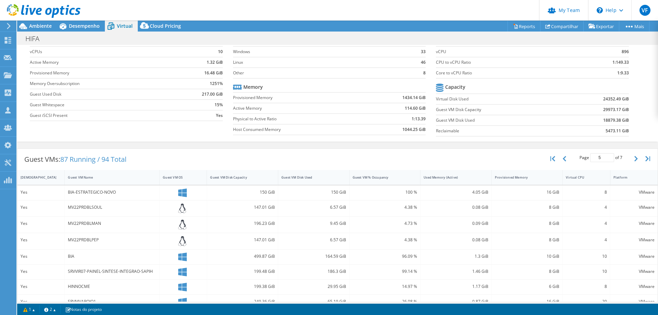
scroll to position [0, 0]
